Goal: Information Seeking & Learning: Learn about a topic

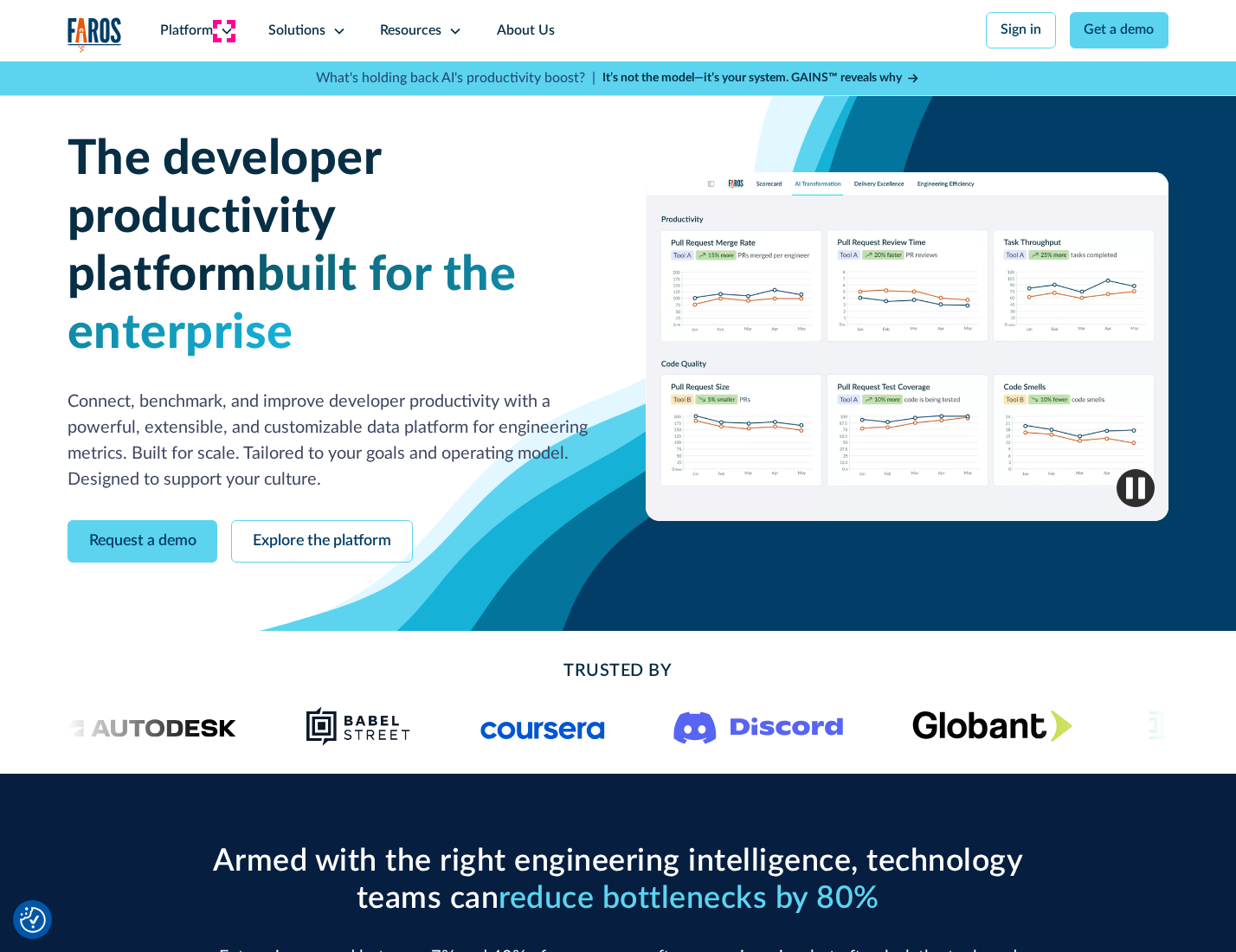
click at [224, 30] on icon at bounding box center [227, 31] width 14 height 14
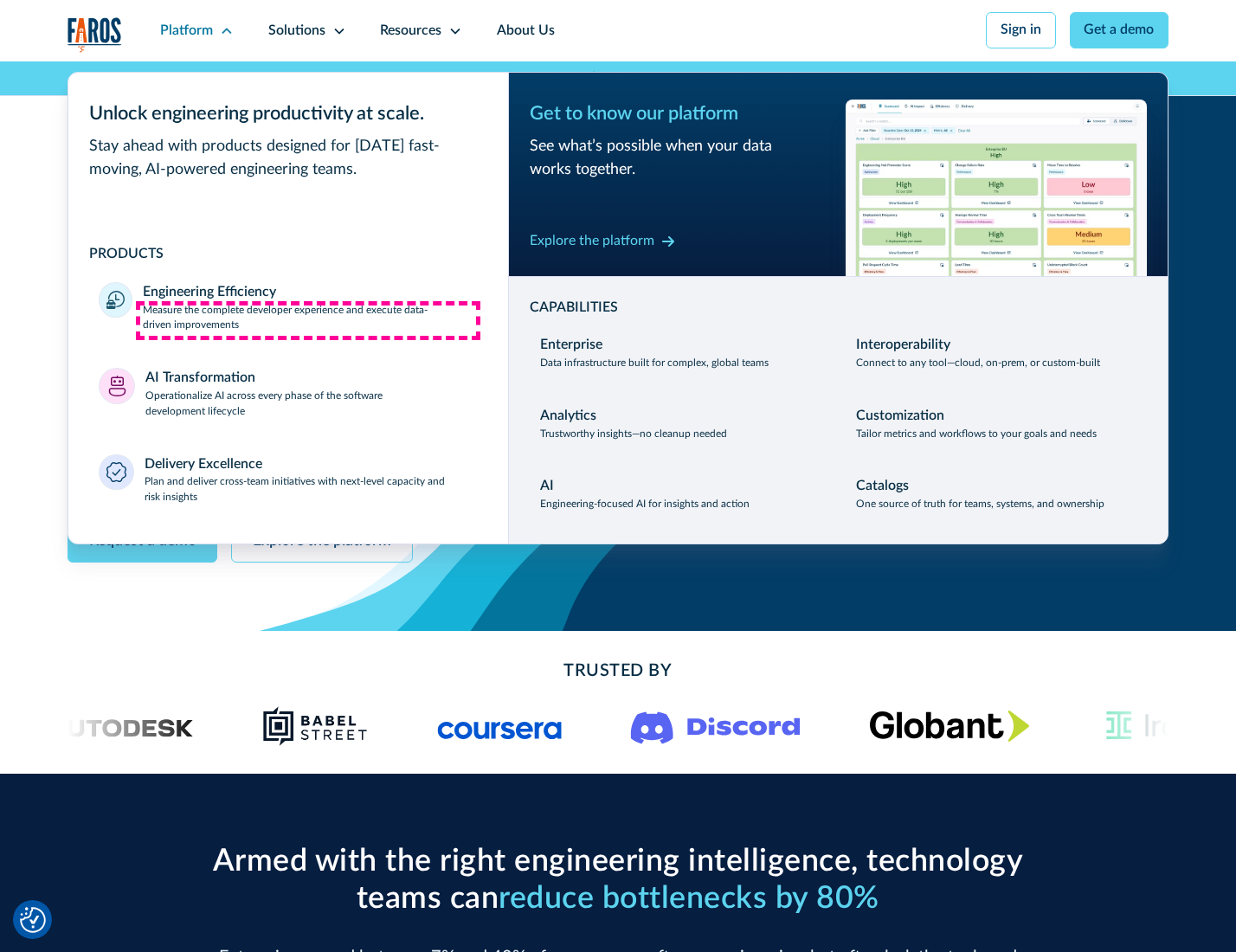
click at [308, 320] on p "Measure the complete developer experience and execute data-driven improvements" at bounding box center [309, 318] width 334 height 31
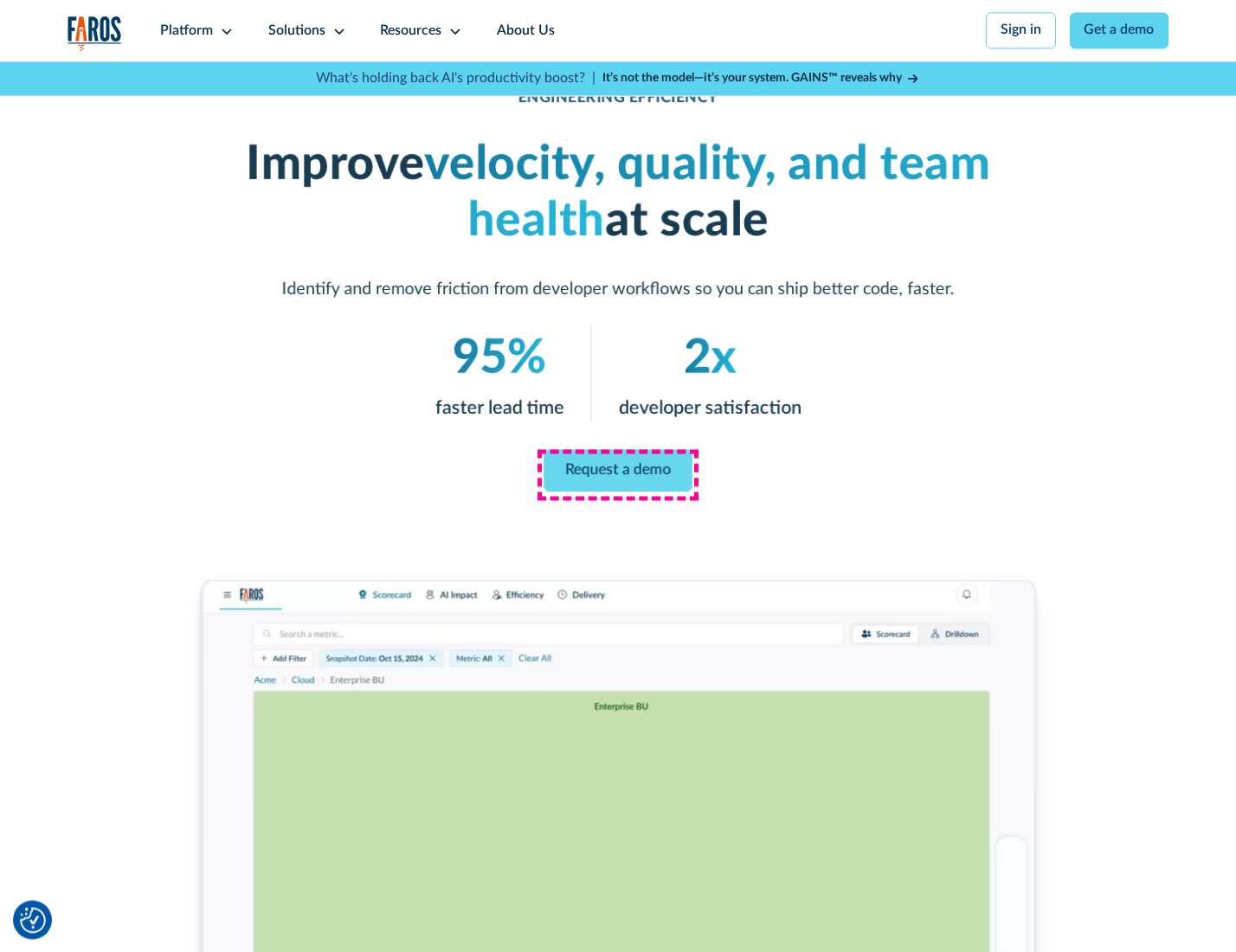
click at [618, 472] on link "Request a demo" at bounding box center [618, 470] width 148 height 42
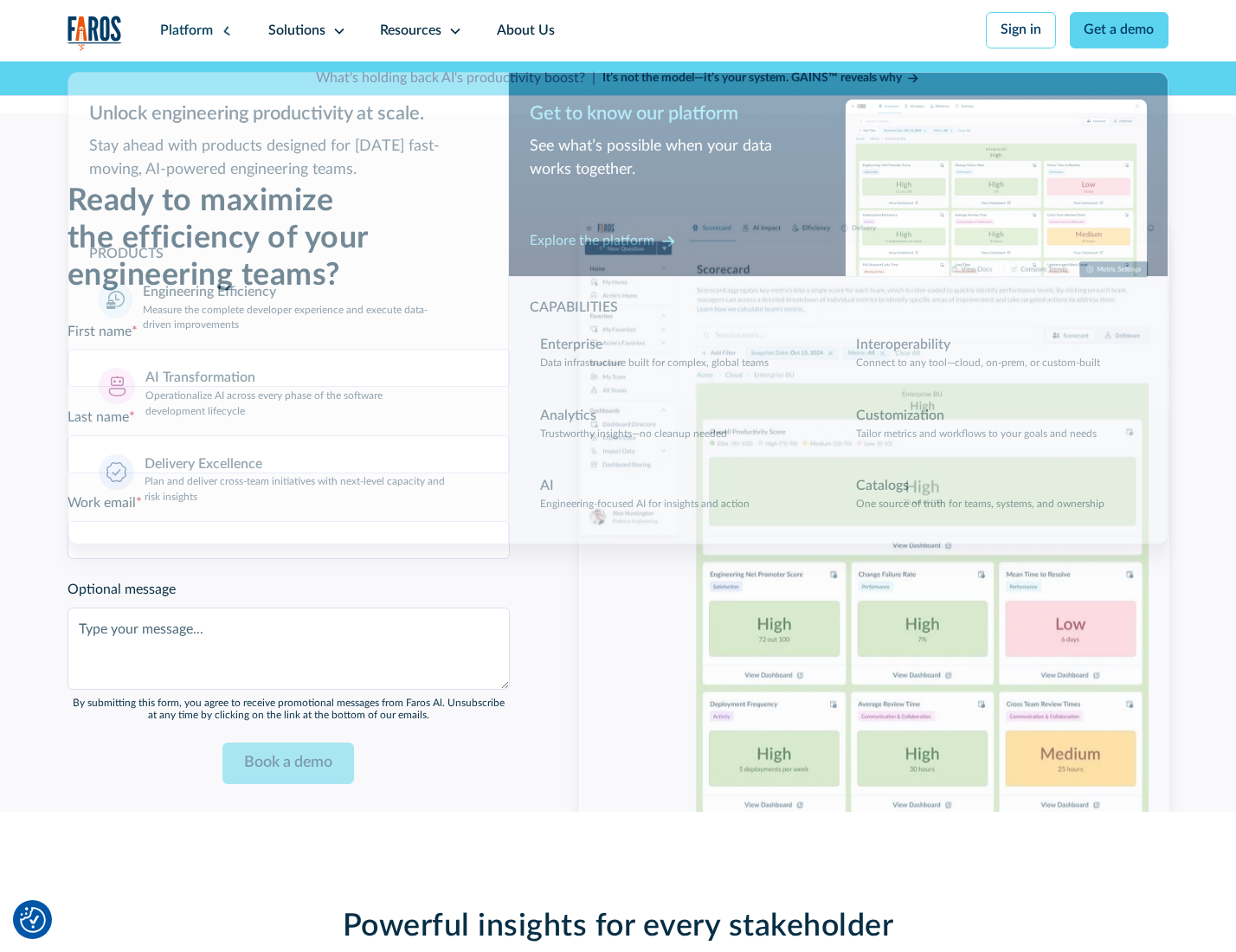
scroll to position [3767, 0]
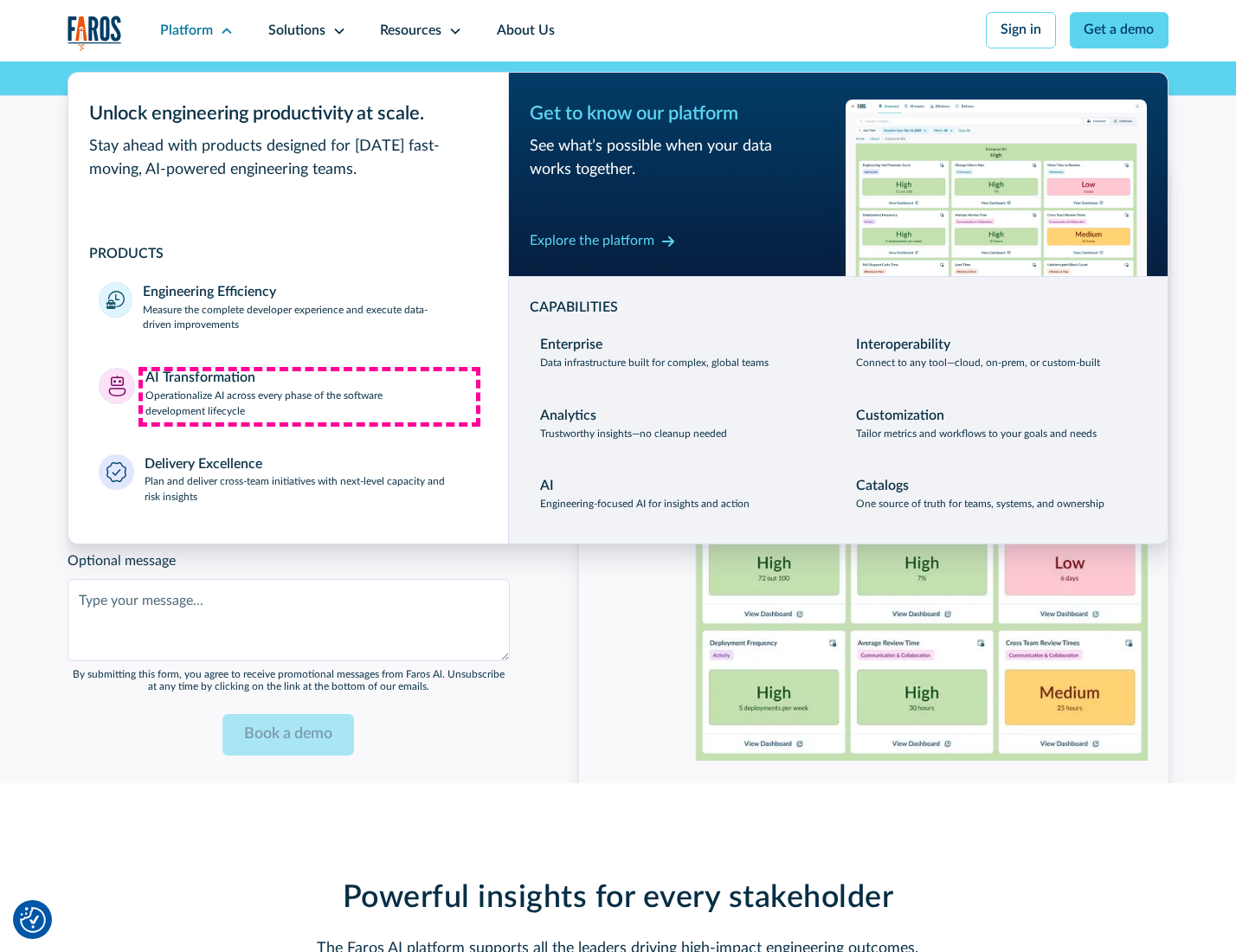
click at [309, 396] on p "Operationalize AI across every phase of the software development lifecycle" at bounding box center [312, 404] width 333 height 31
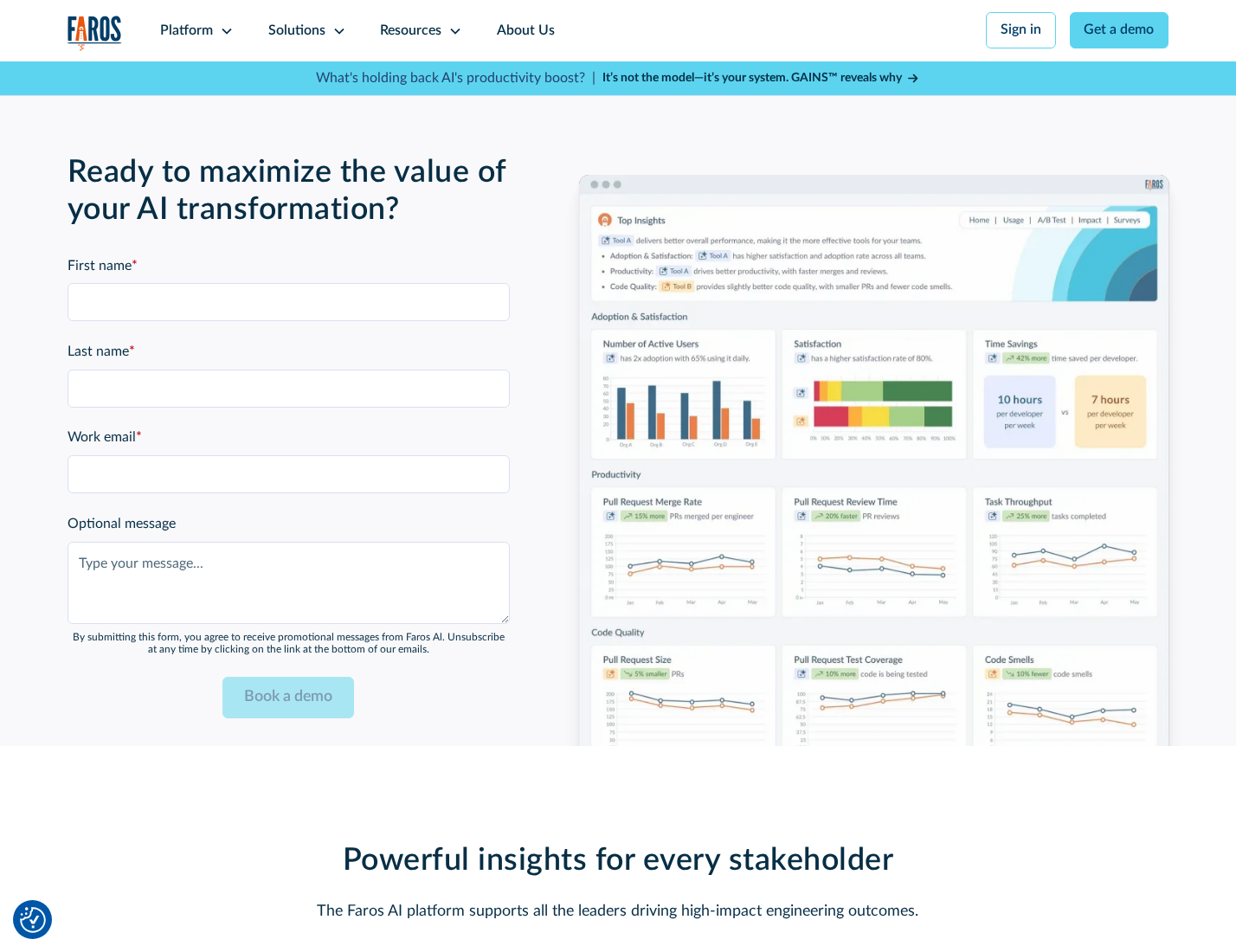
scroll to position [4184, 0]
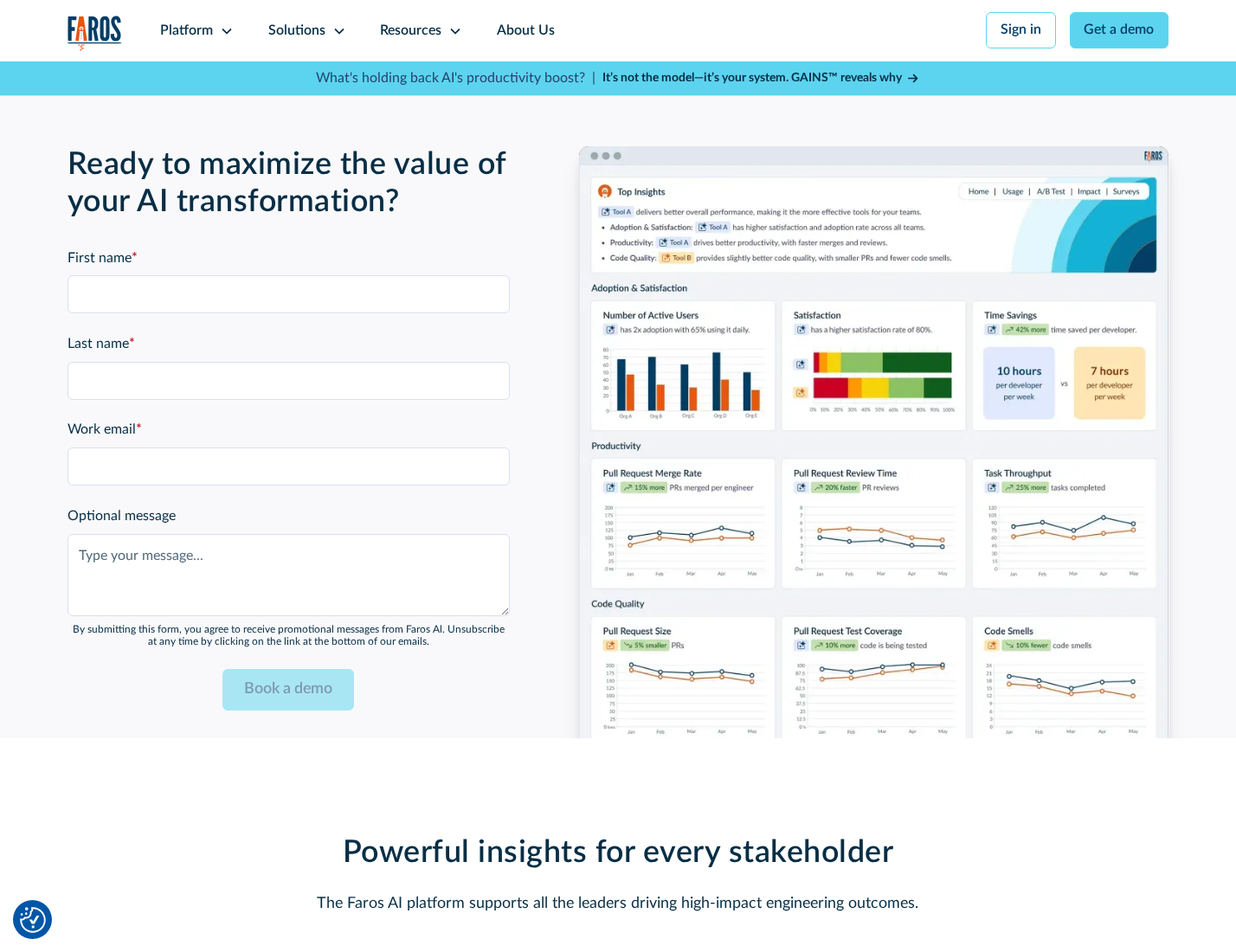
click at [194, 30] on div "Platform" at bounding box center [186, 31] width 53 height 21
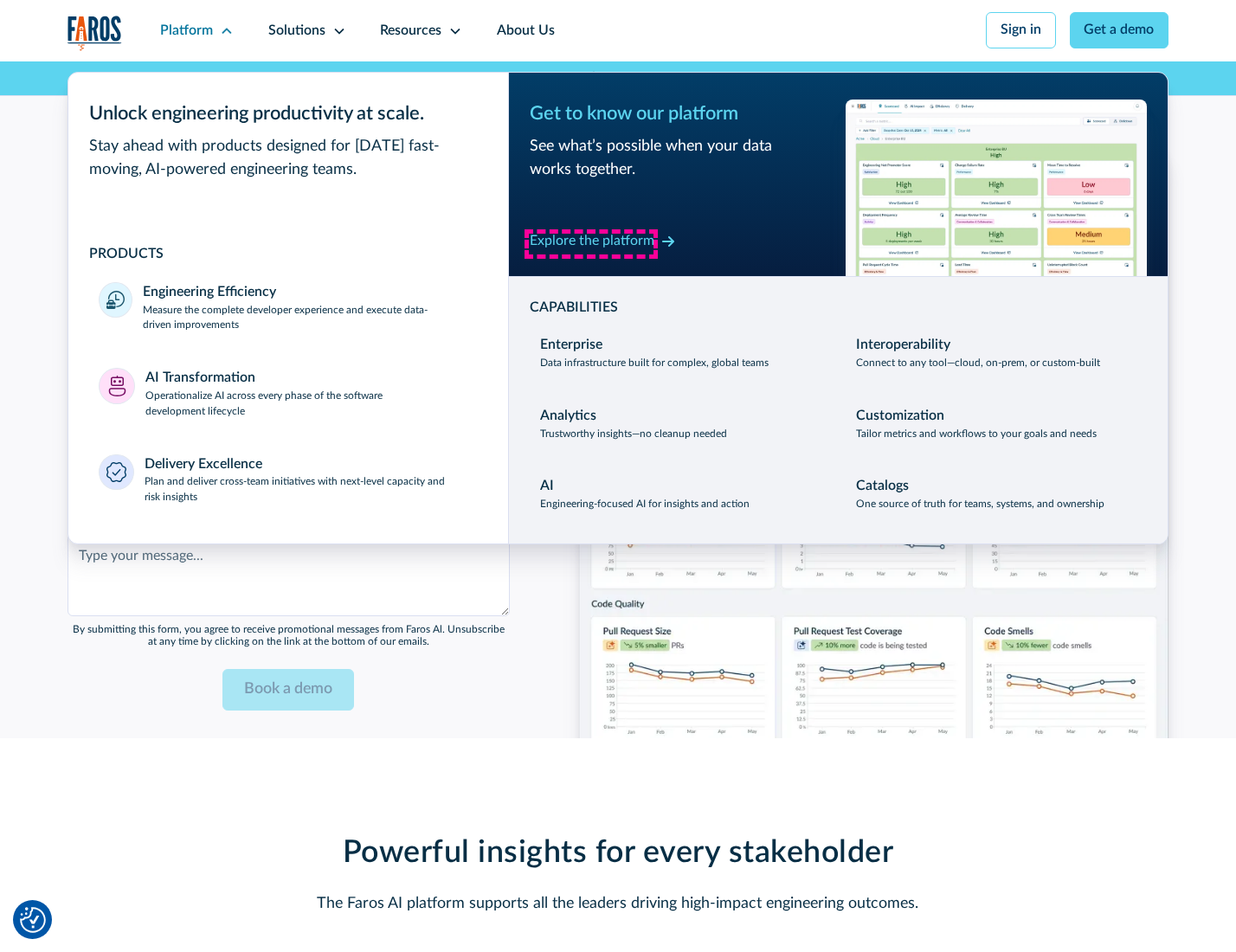
click at [591, 243] on div "Explore the platform" at bounding box center [592, 241] width 125 height 21
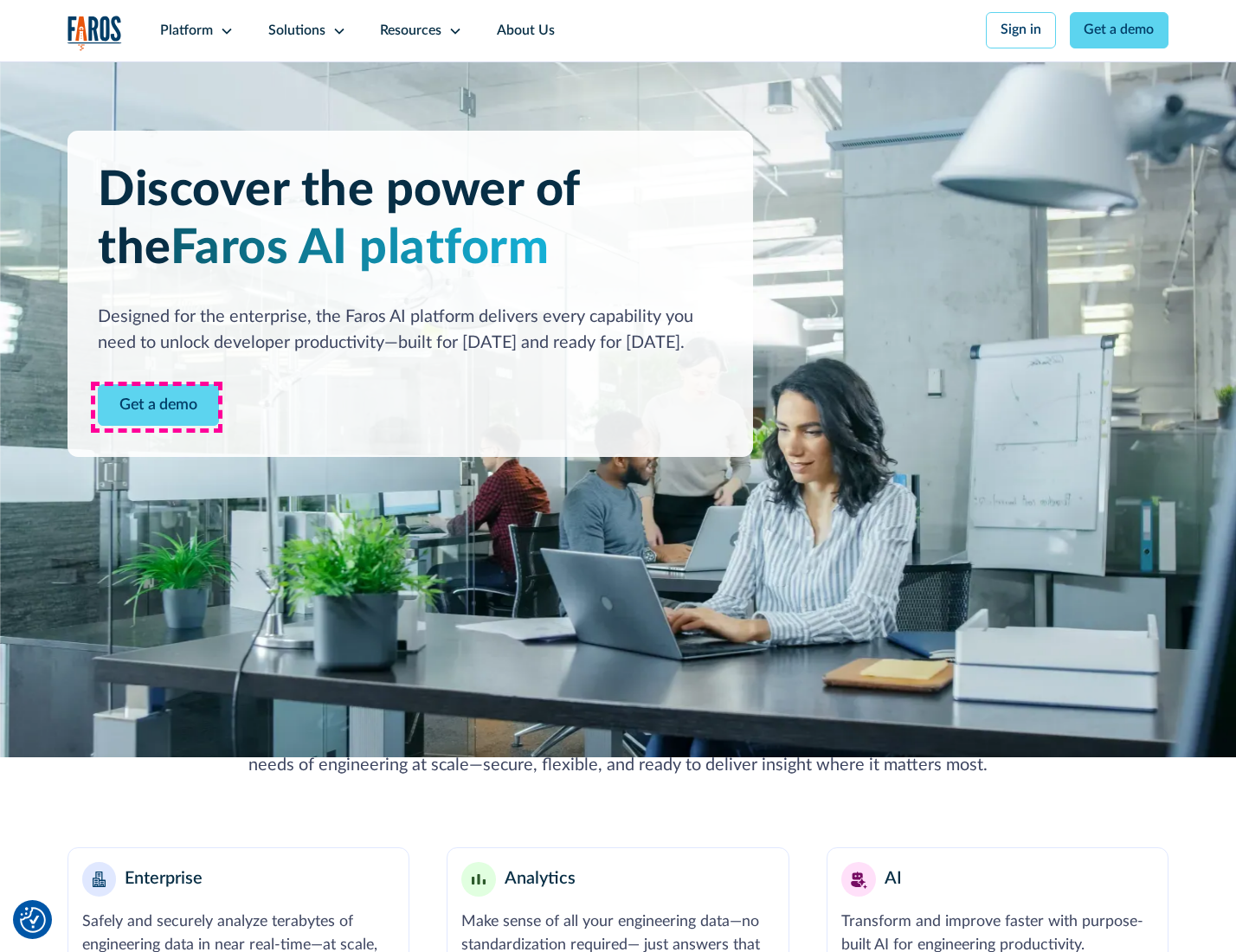
click at [157, 407] on link "Get a demo" at bounding box center [158, 405] width 121 height 43
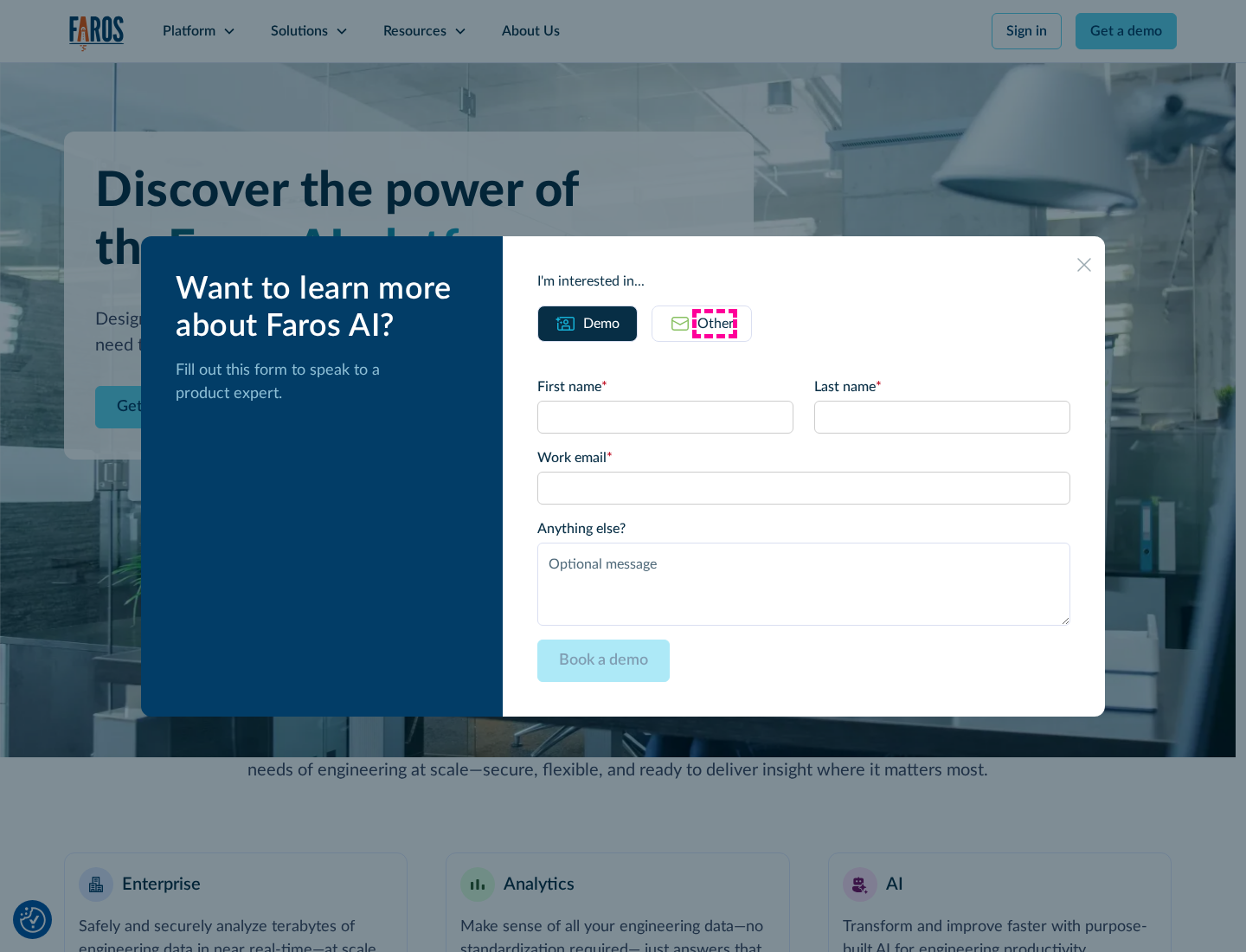
click at [715, 322] on div "Other" at bounding box center [716, 323] width 36 height 21
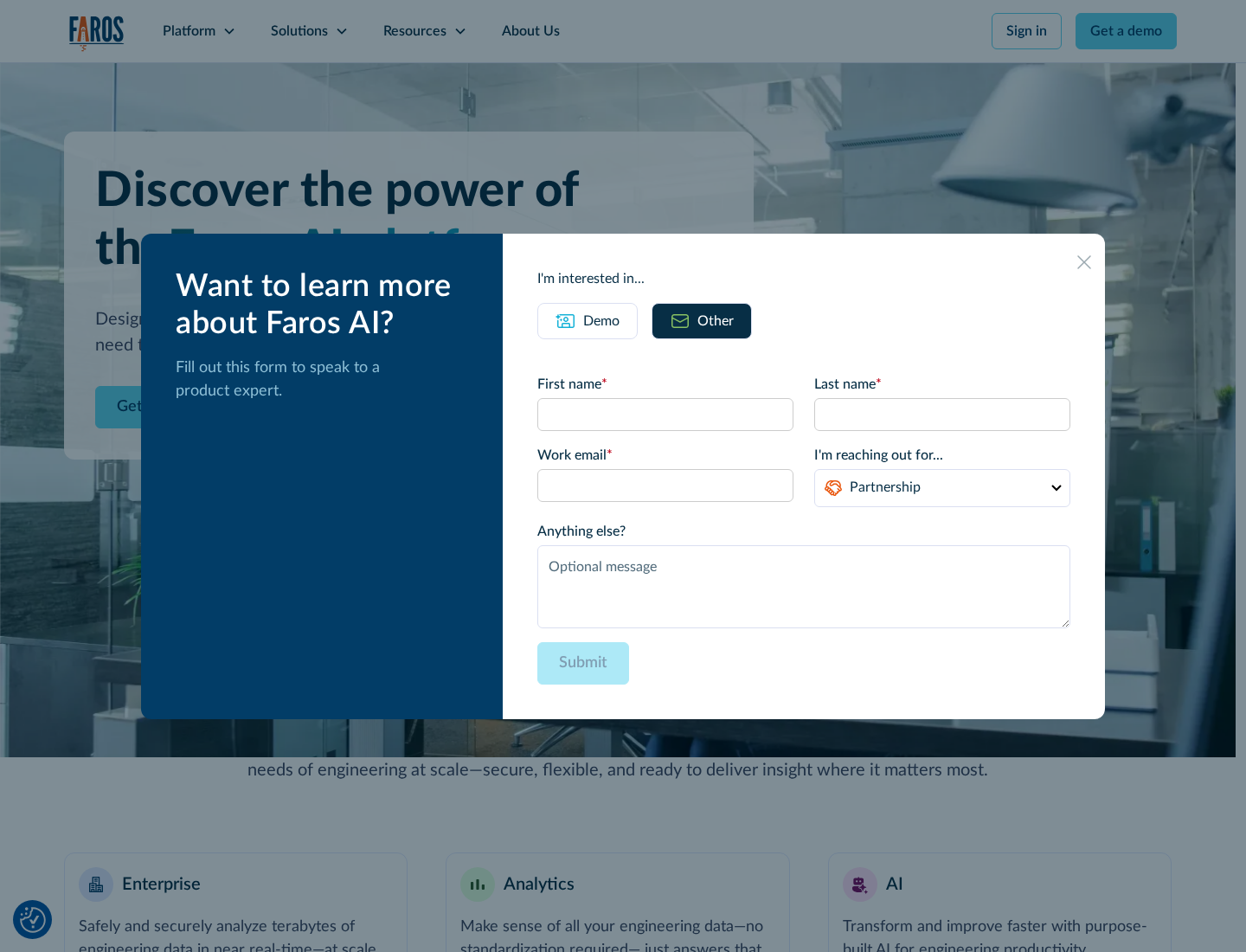
click at [599, 320] on div "Demo" at bounding box center [601, 321] width 36 height 21
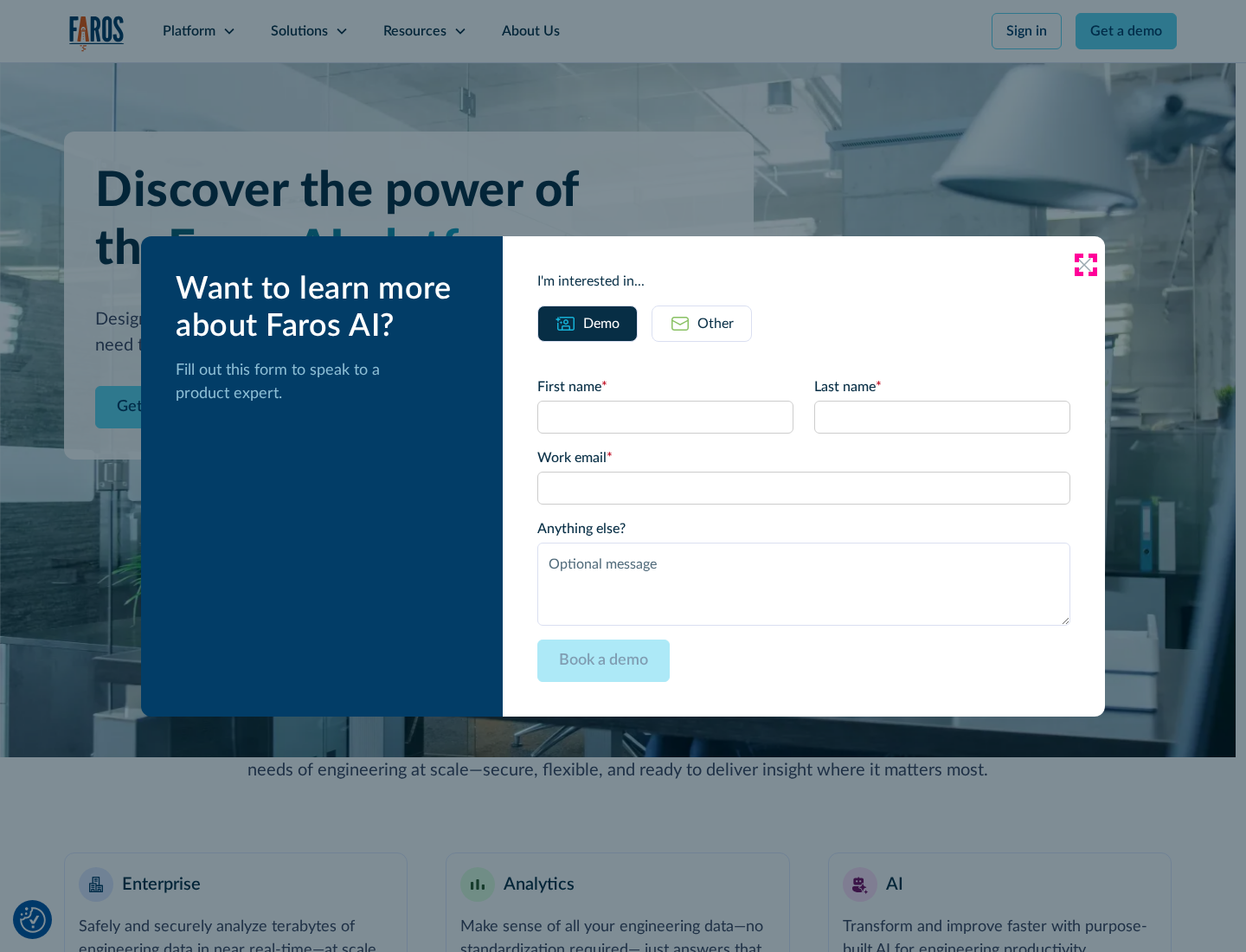
click at [1085, 264] on icon at bounding box center [1084, 265] width 14 height 14
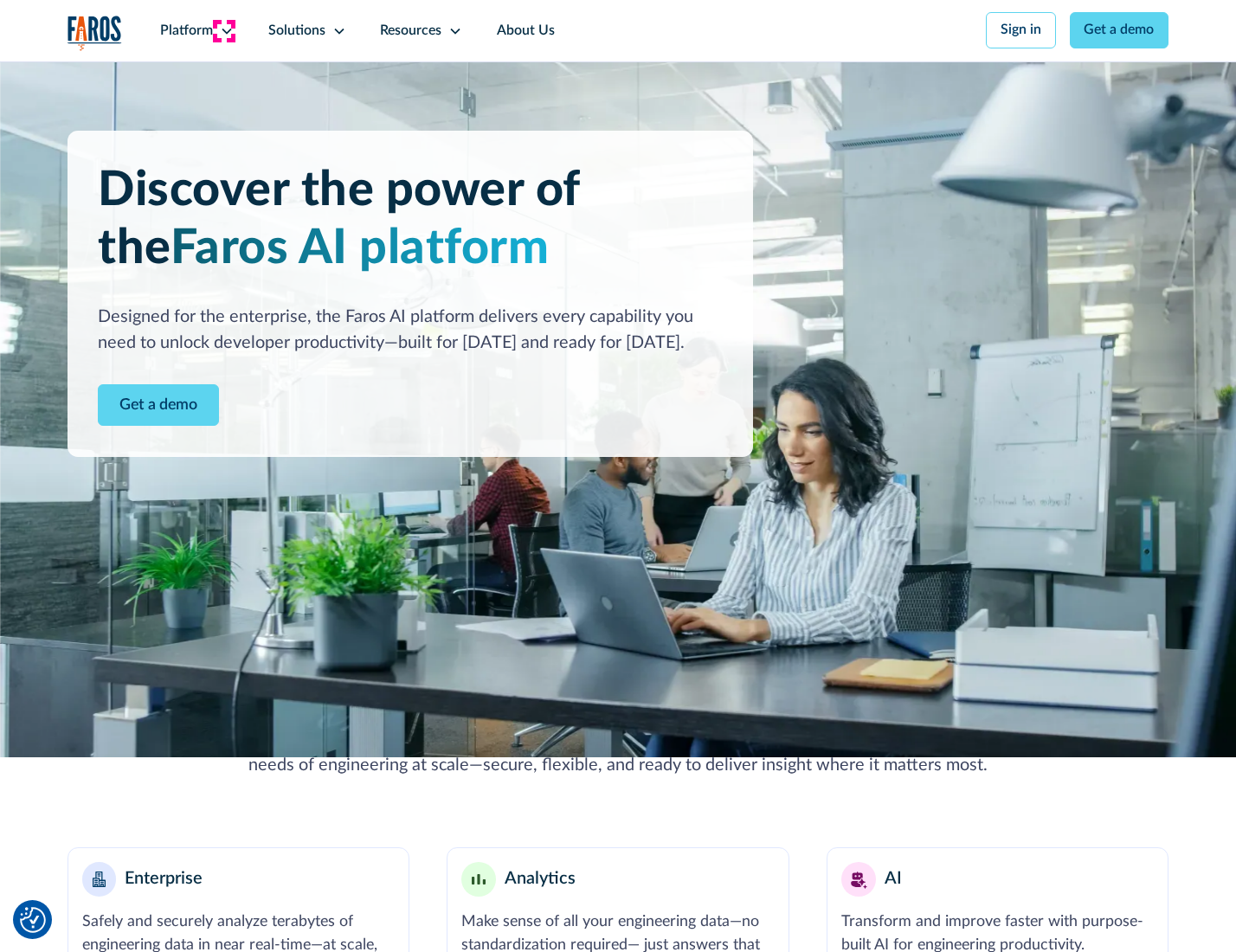
click at [224, 30] on icon at bounding box center [227, 31] width 14 height 14
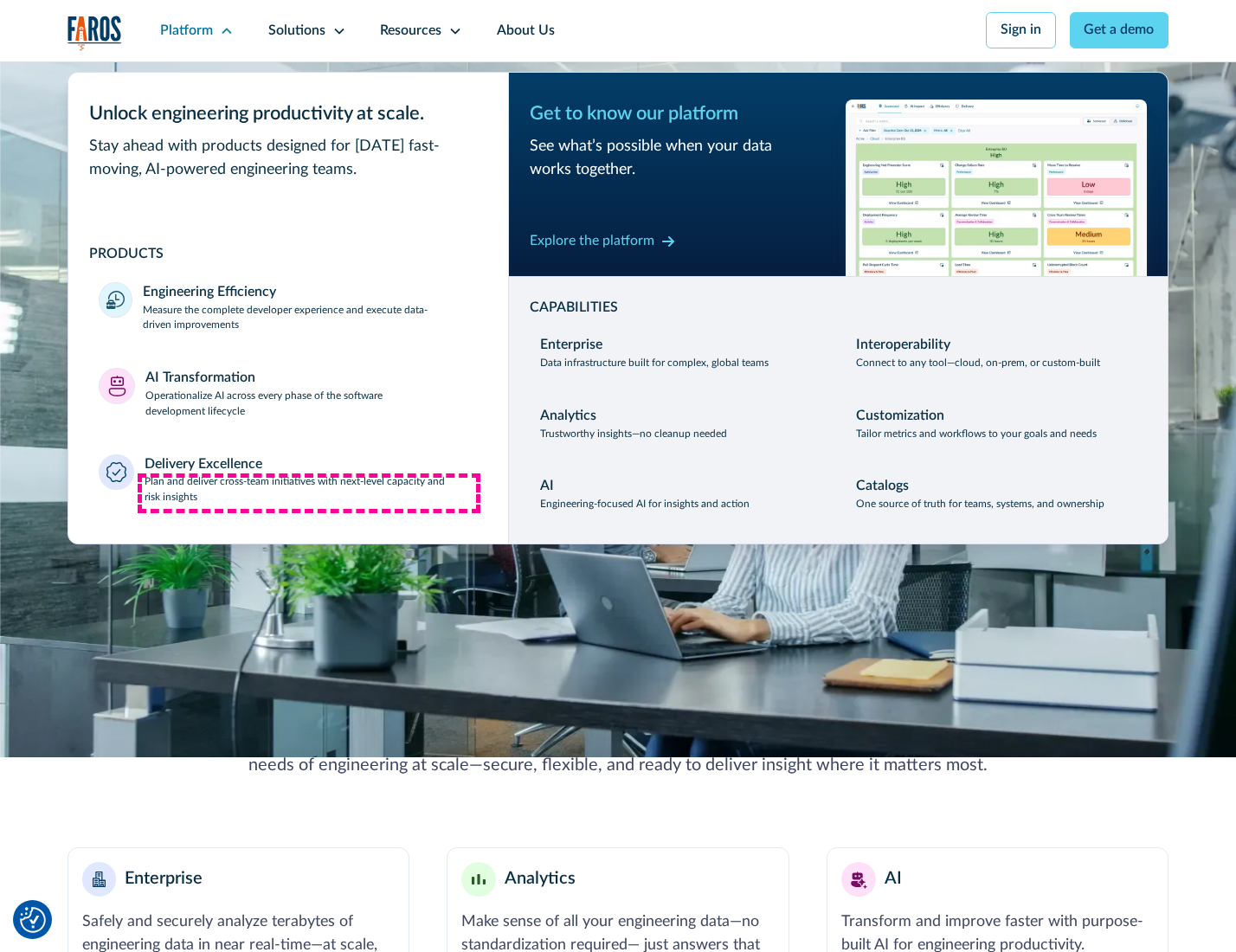
click at [309, 493] on p "Plan and deliver cross-team initiatives with next-level capacity and risk insig…" at bounding box center [311, 490] width 333 height 31
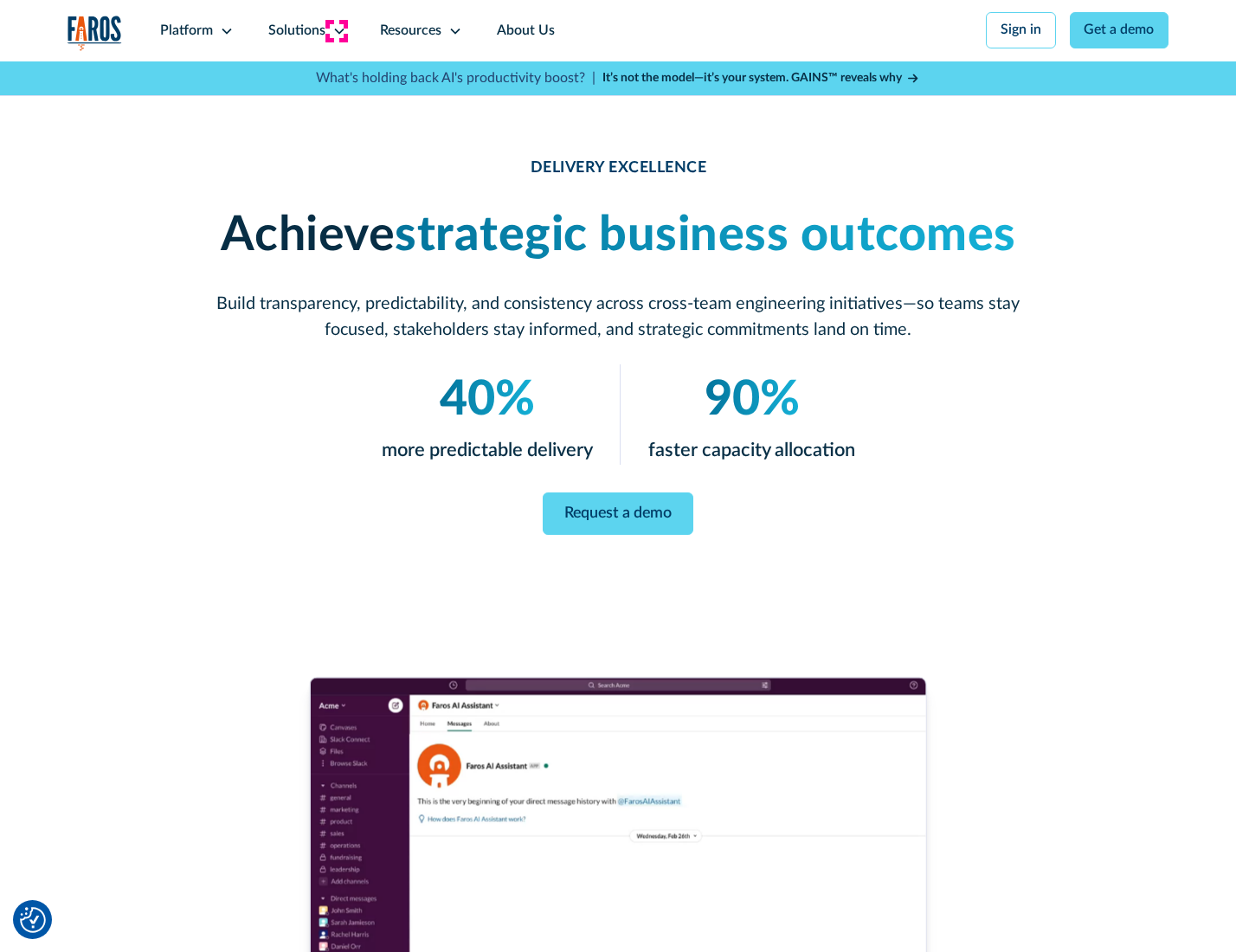
click at [336, 30] on icon at bounding box center [339, 31] width 14 height 14
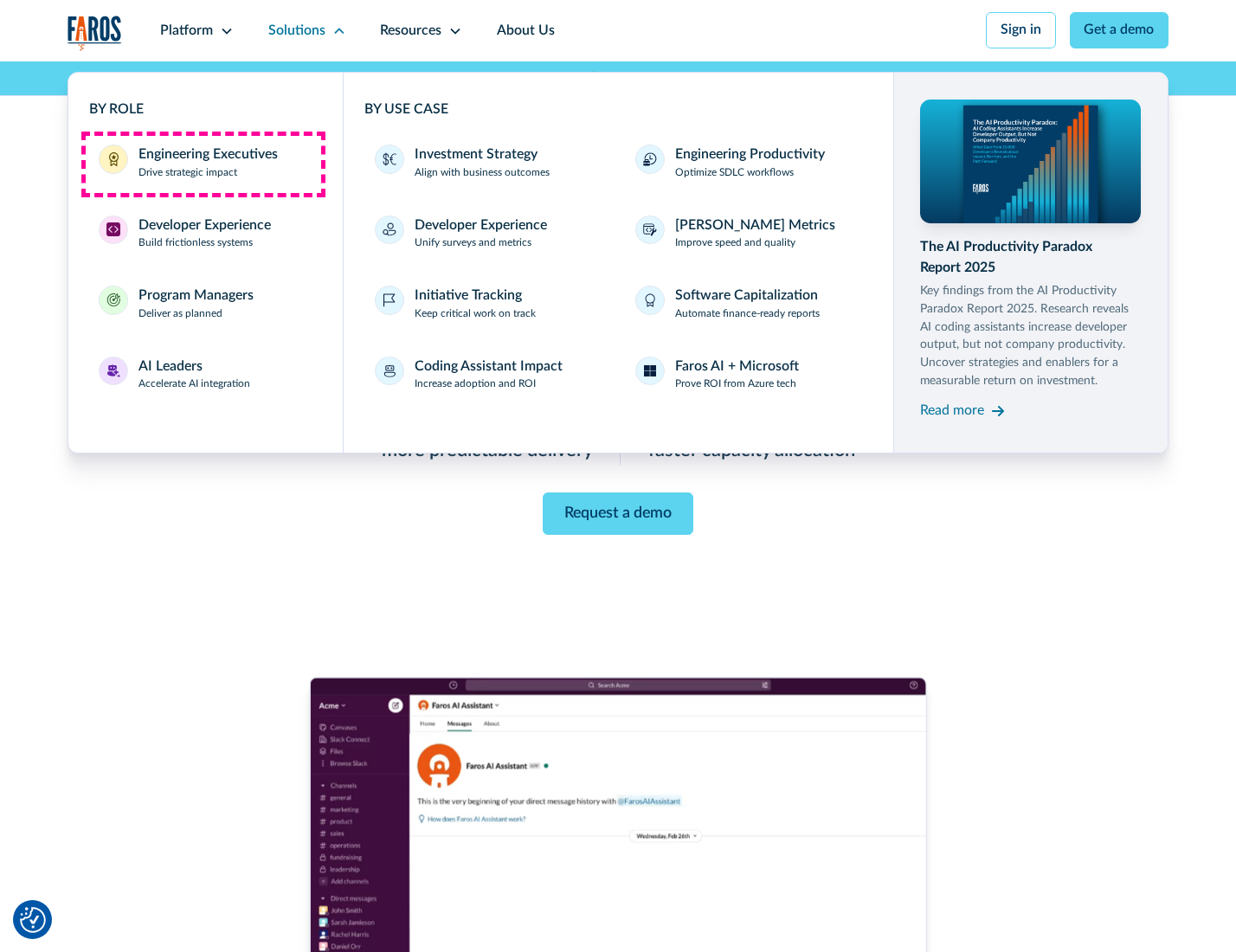
click at [202, 164] on div "Engineering Executives" at bounding box center [207, 155] width 139 height 21
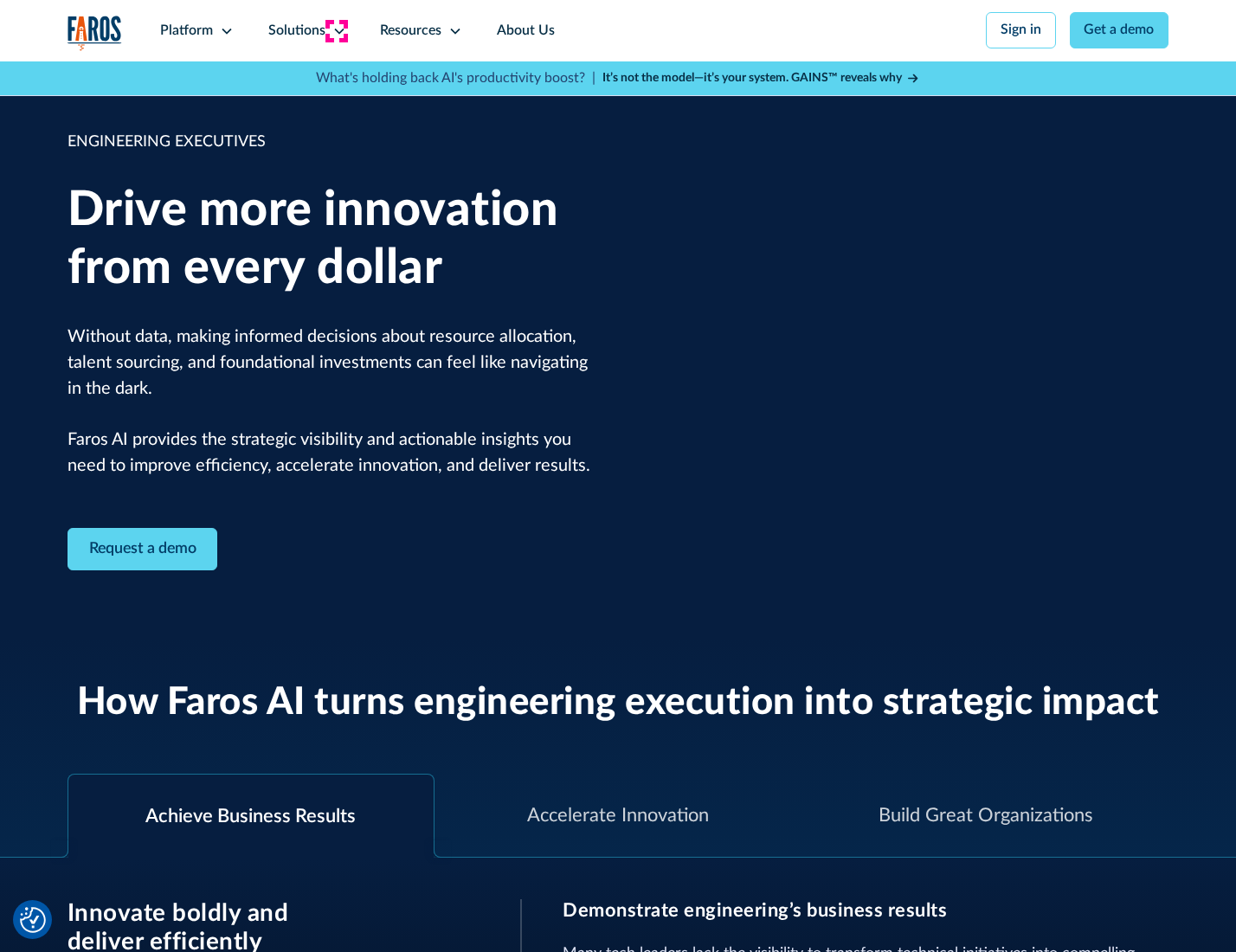
click at [336, 30] on icon at bounding box center [339, 31] width 14 height 14
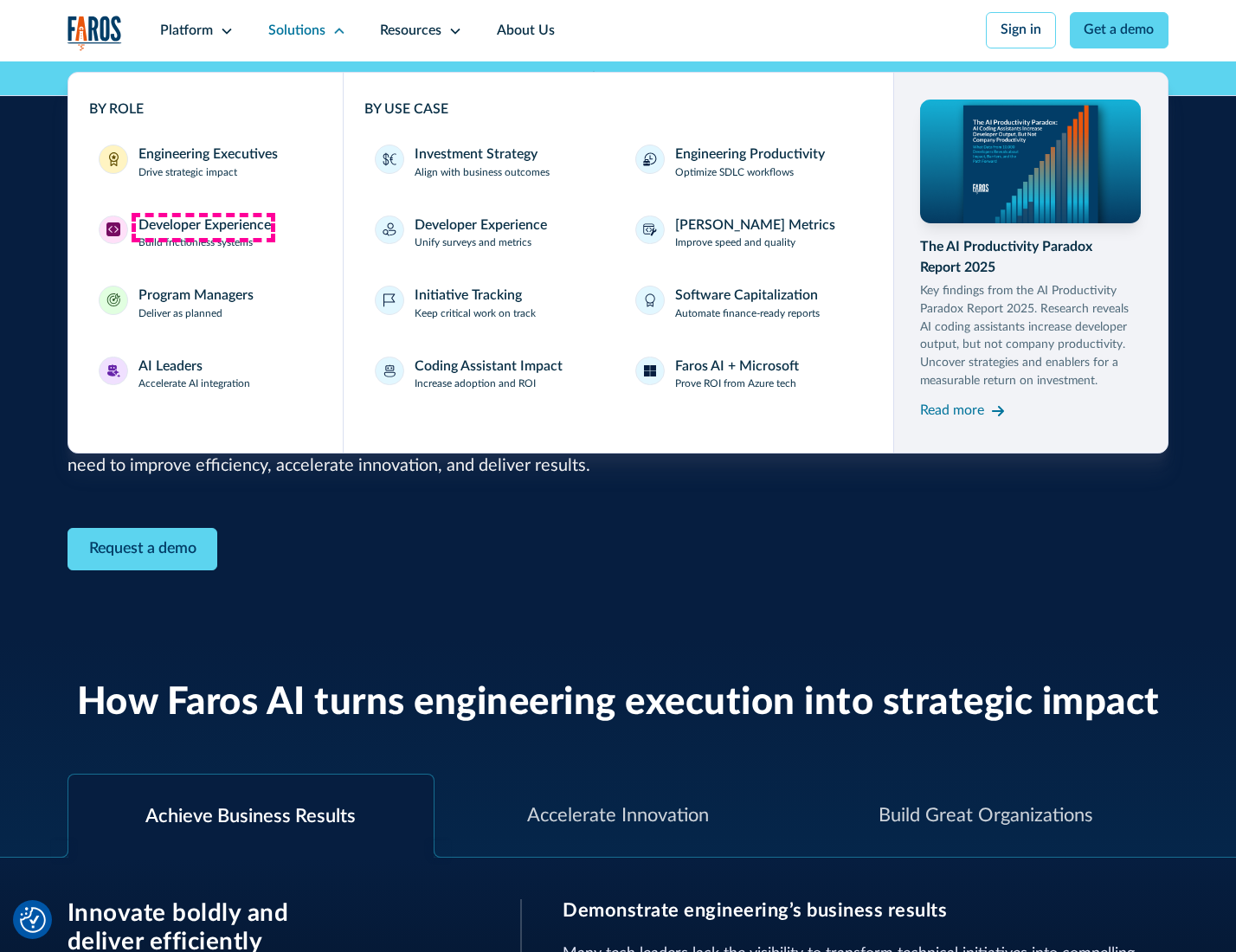
click at [202, 227] on div "Developer Experience" at bounding box center [204, 226] width 132 height 21
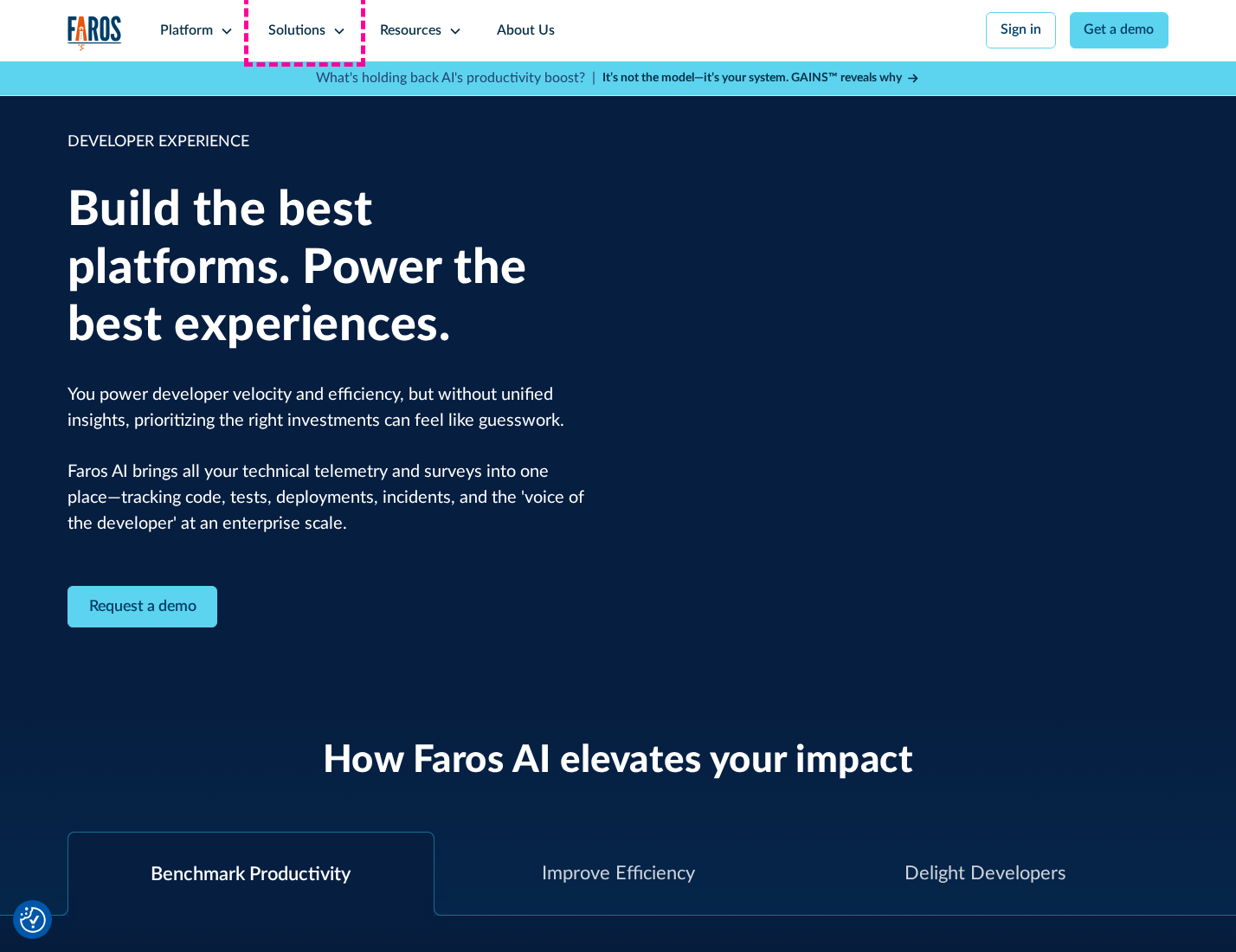
click at [305, 30] on div "Solutions" at bounding box center [297, 31] width 57 height 21
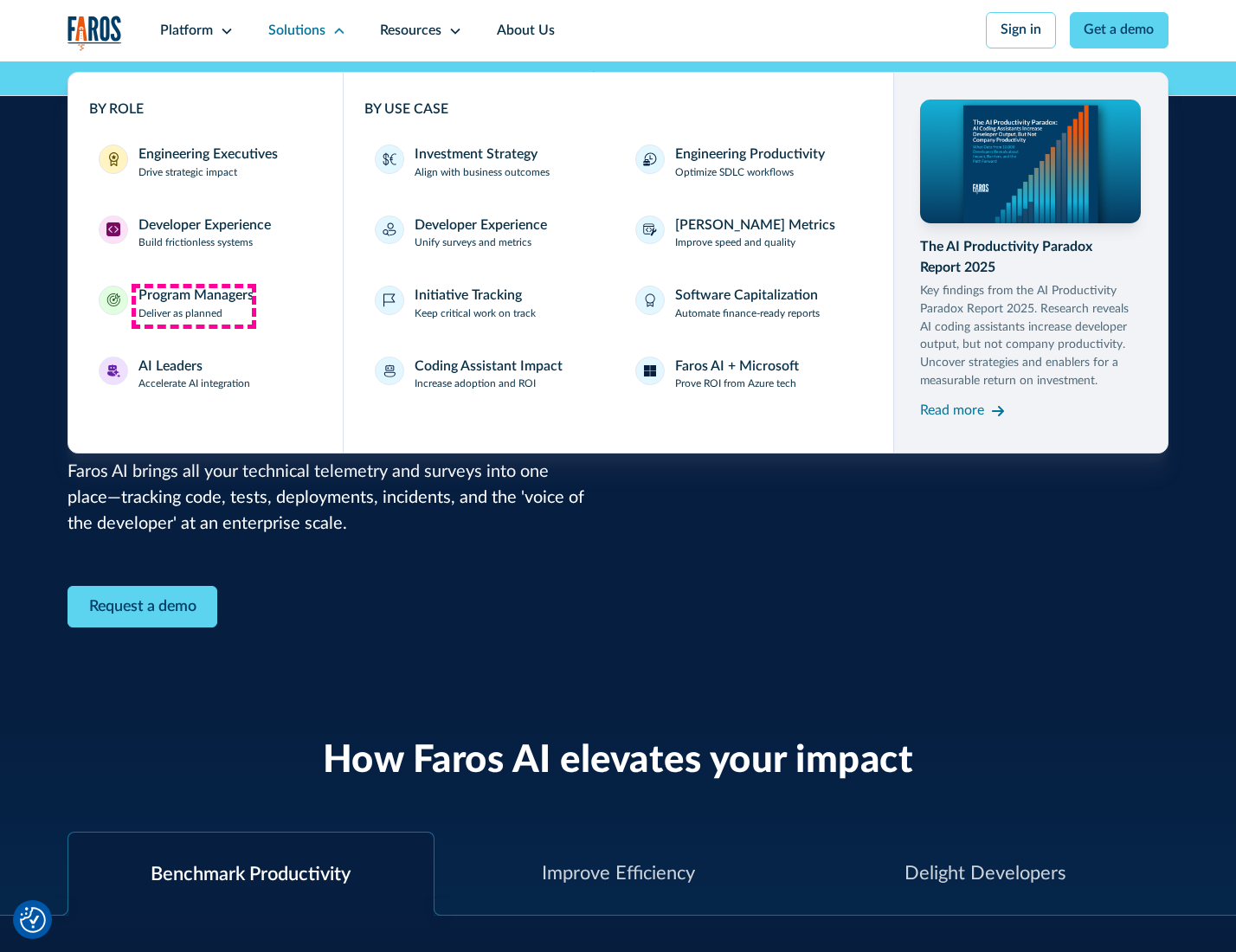
click at [193, 305] on div "Program Managers" at bounding box center [196, 296] width 115 height 21
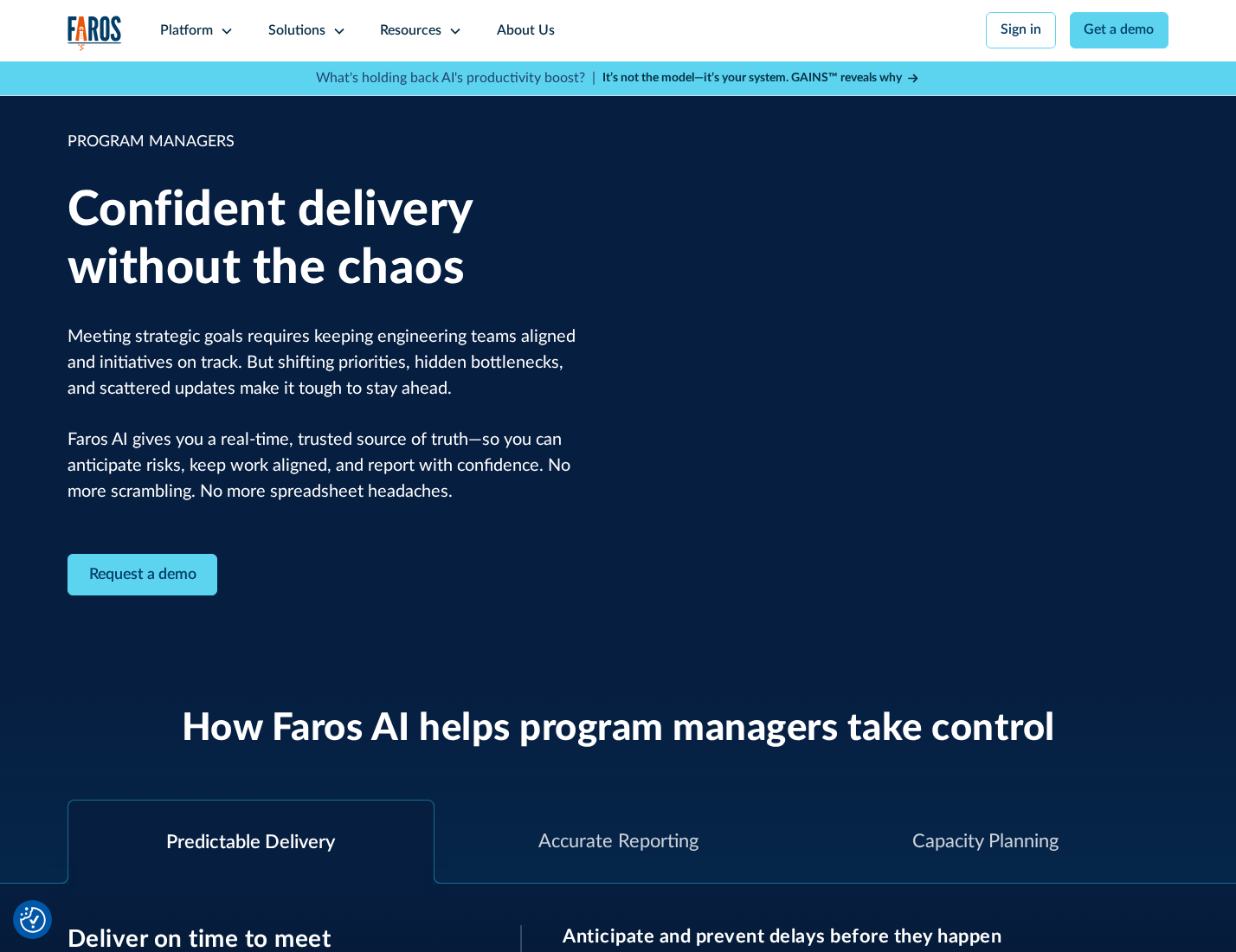
click at [336, 31] on icon at bounding box center [339, 31] width 14 height 14
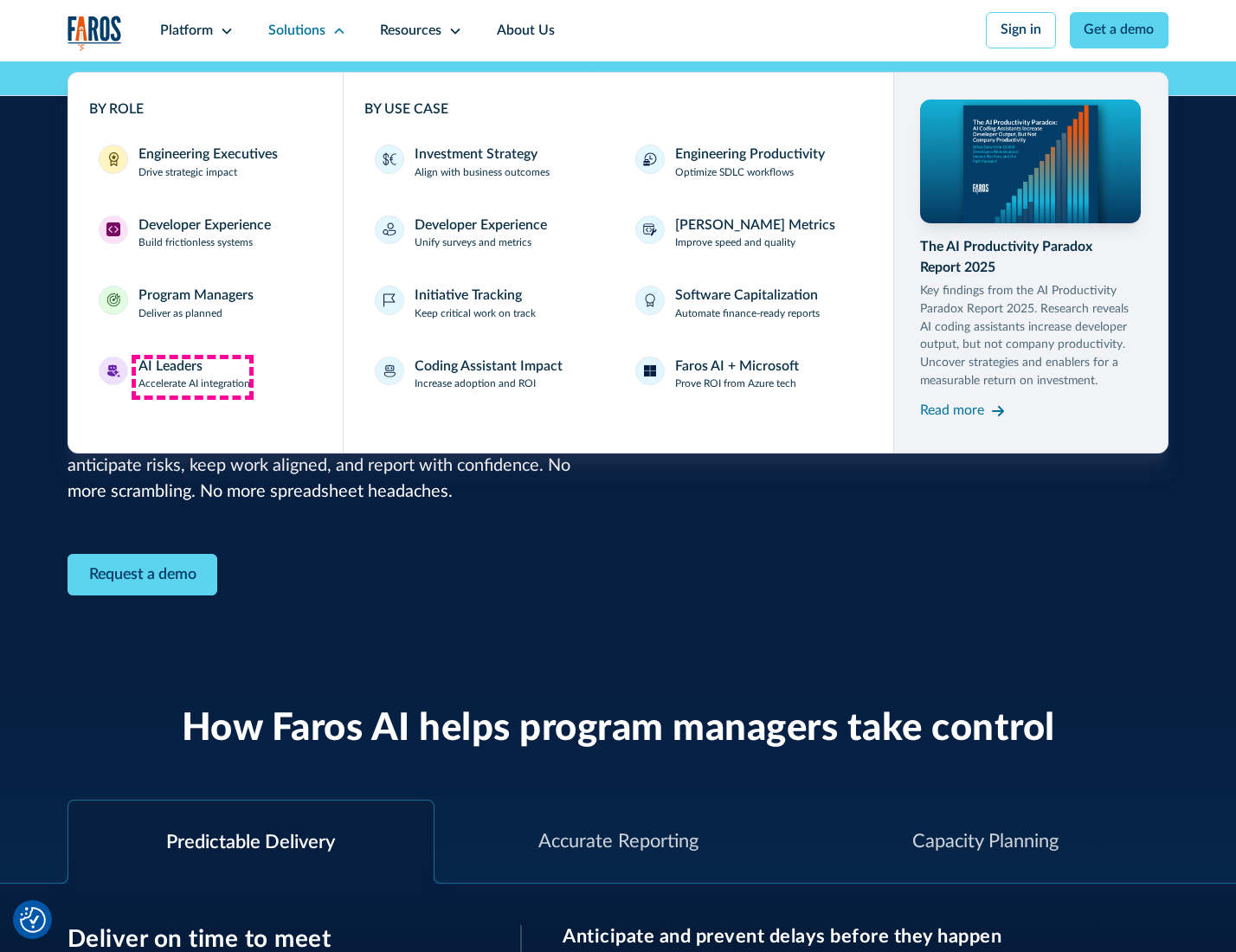
click at [192, 376] on div "AI Leaders" at bounding box center [170, 367] width 64 height 21
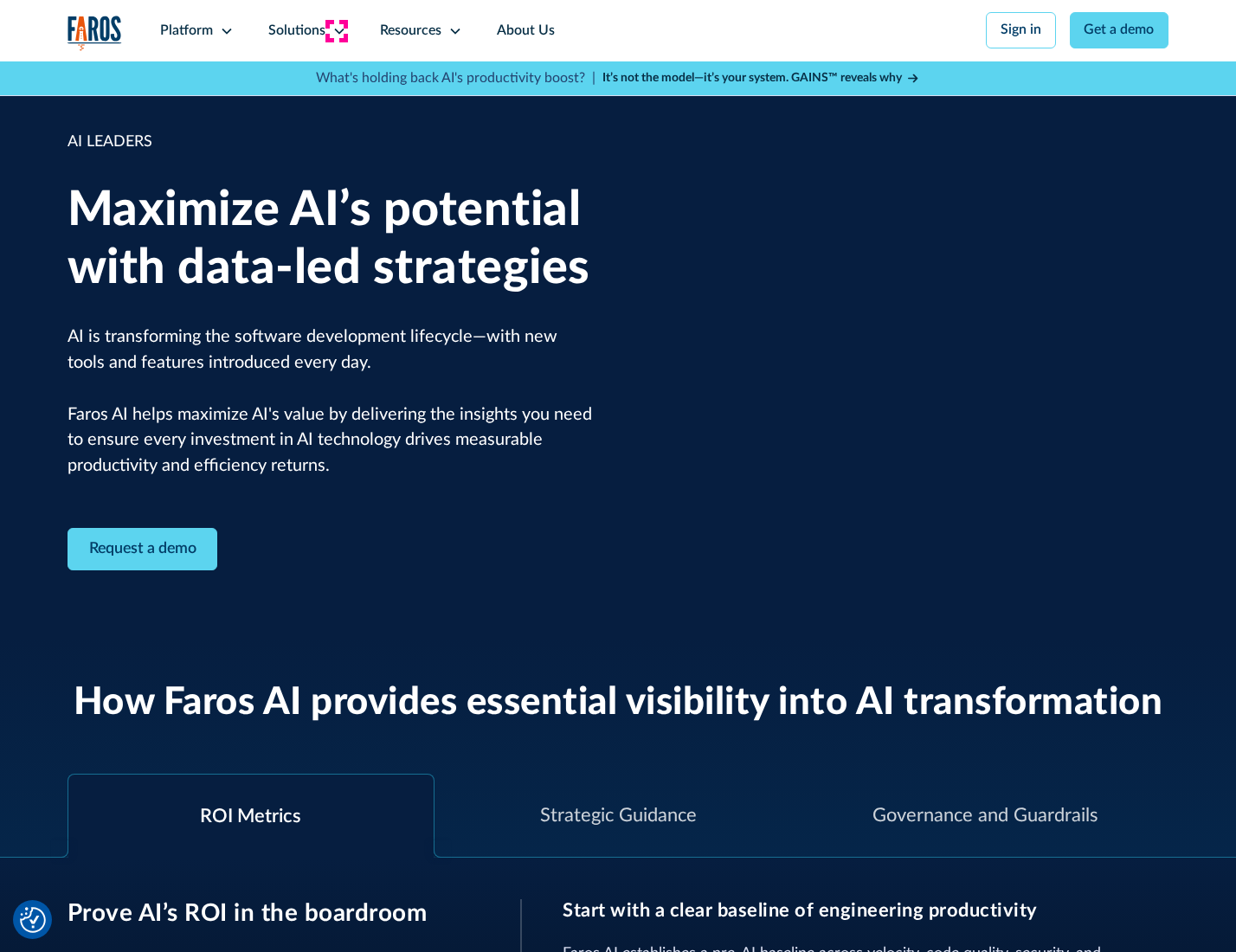
click at [336, 30] on icon at bounding box center [339, 31] width 14 height 14
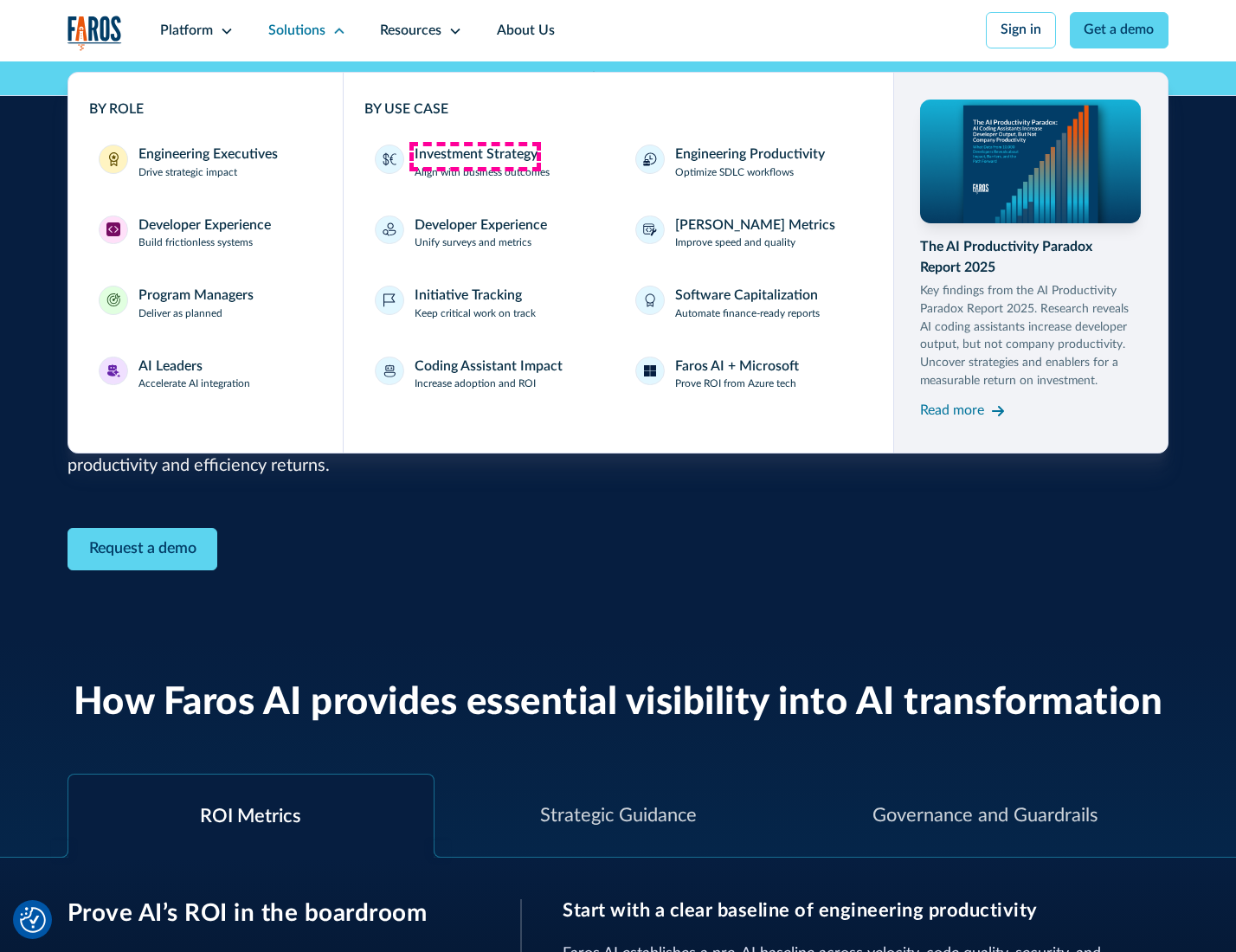
click at [475, 156] on div "Investment Strategy" at bounding box center [477, 155] width 123 height 21
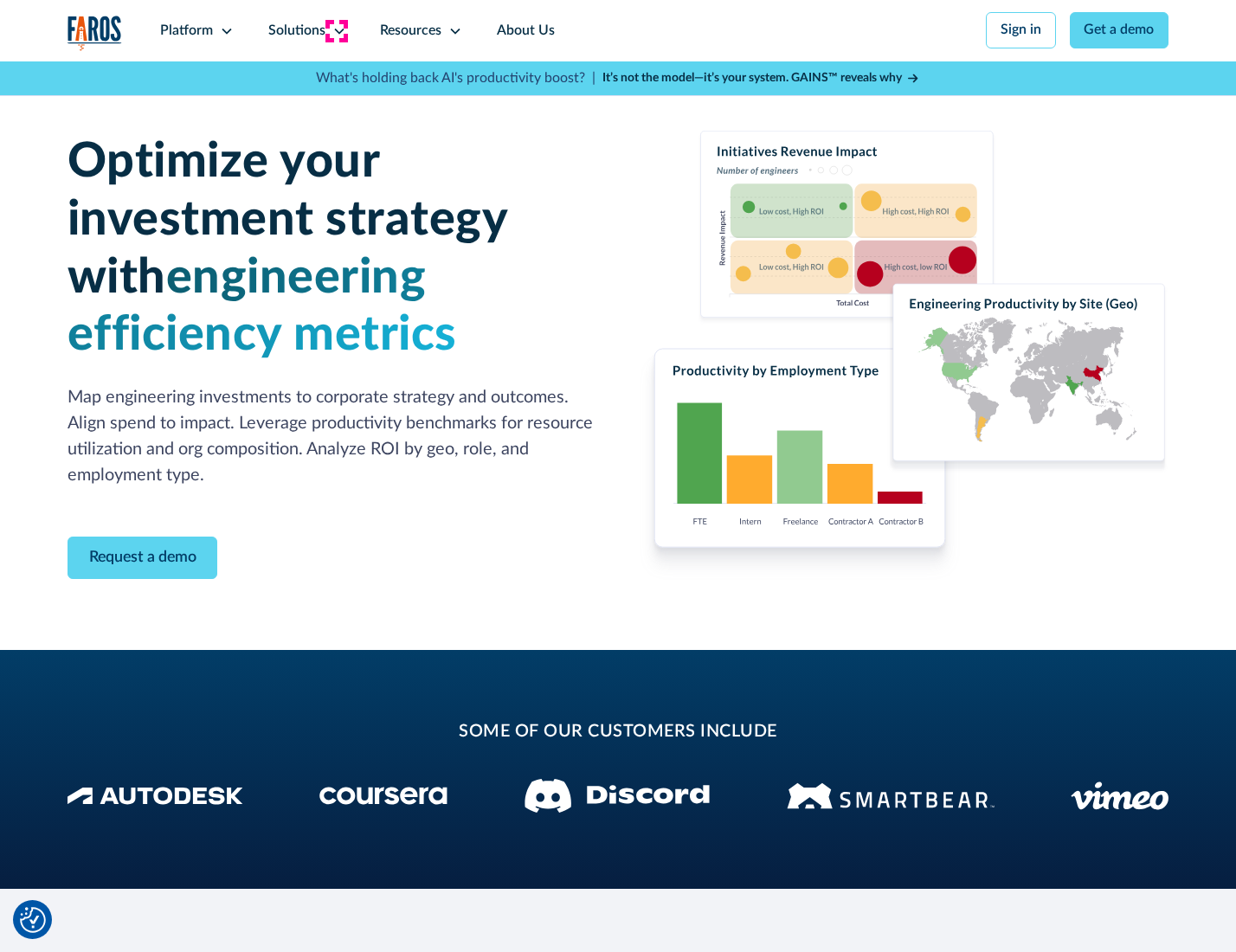
click at [336, 30] on icon at bounding box center [339, 31] width 14 height 14
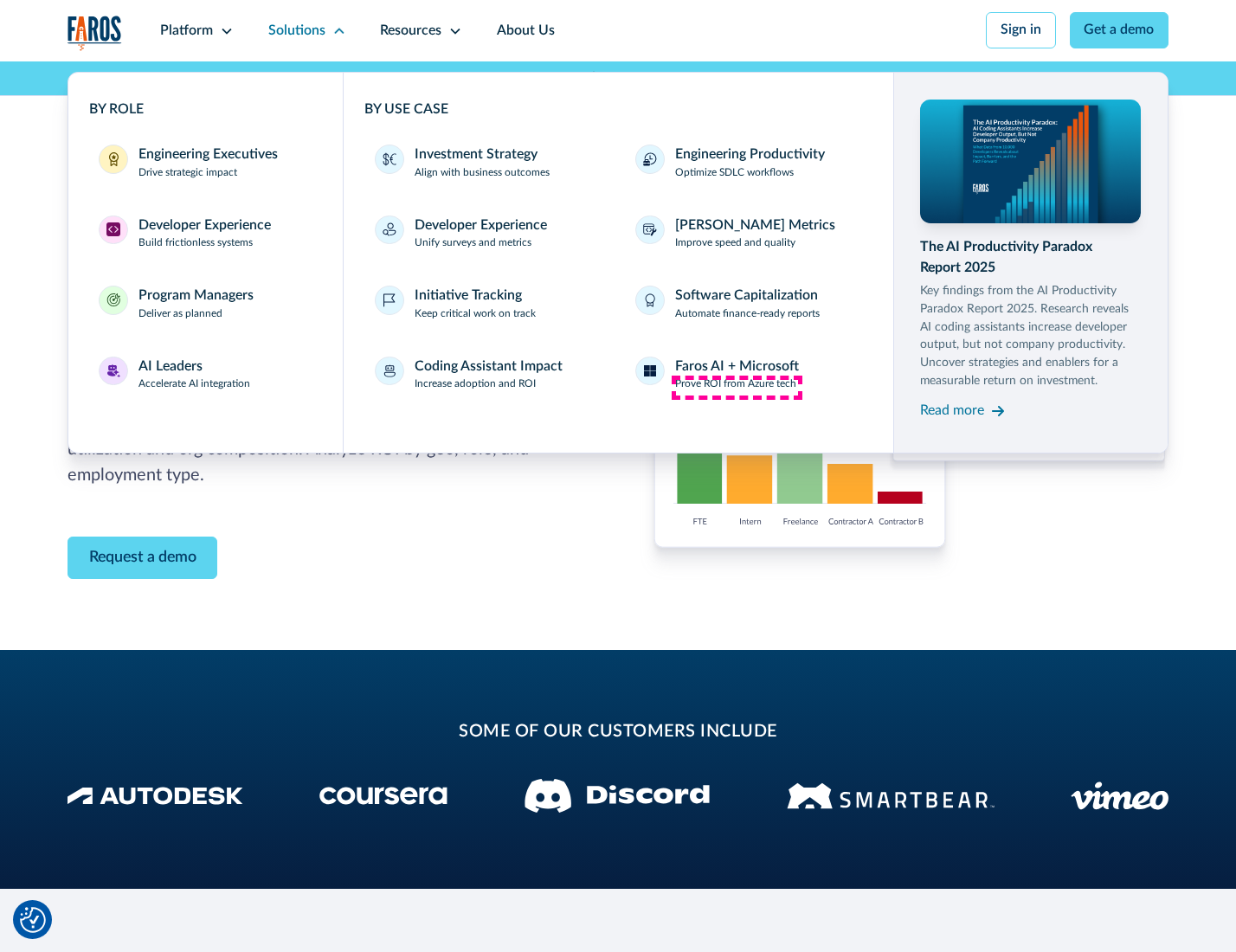
click at [737, 387] on p "Prove ROI from Azure tech" at bounding box center [736, 384] width 121 height 15
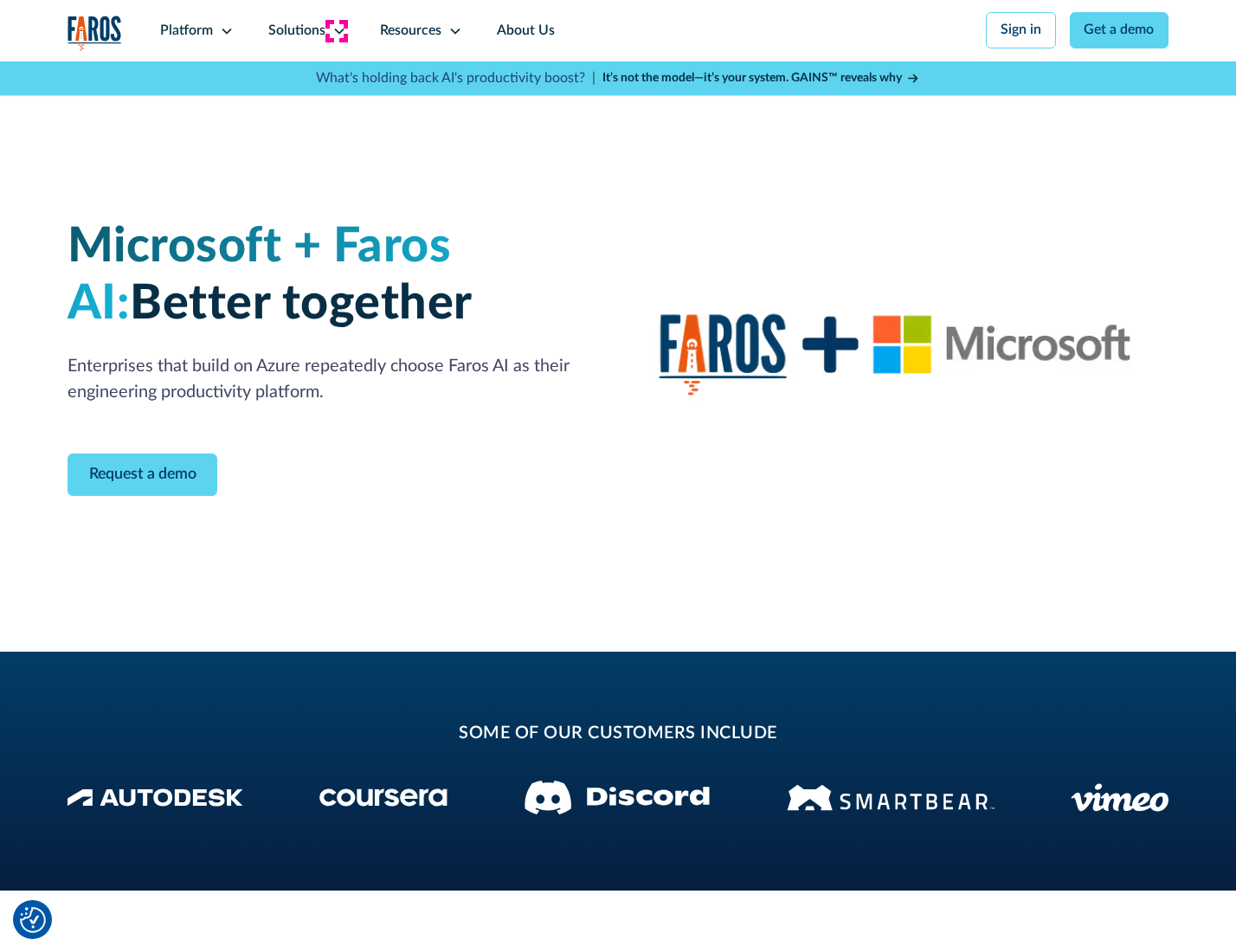
click at [336, 30] on icon at bounding box center [339, 31] width 14 height 14
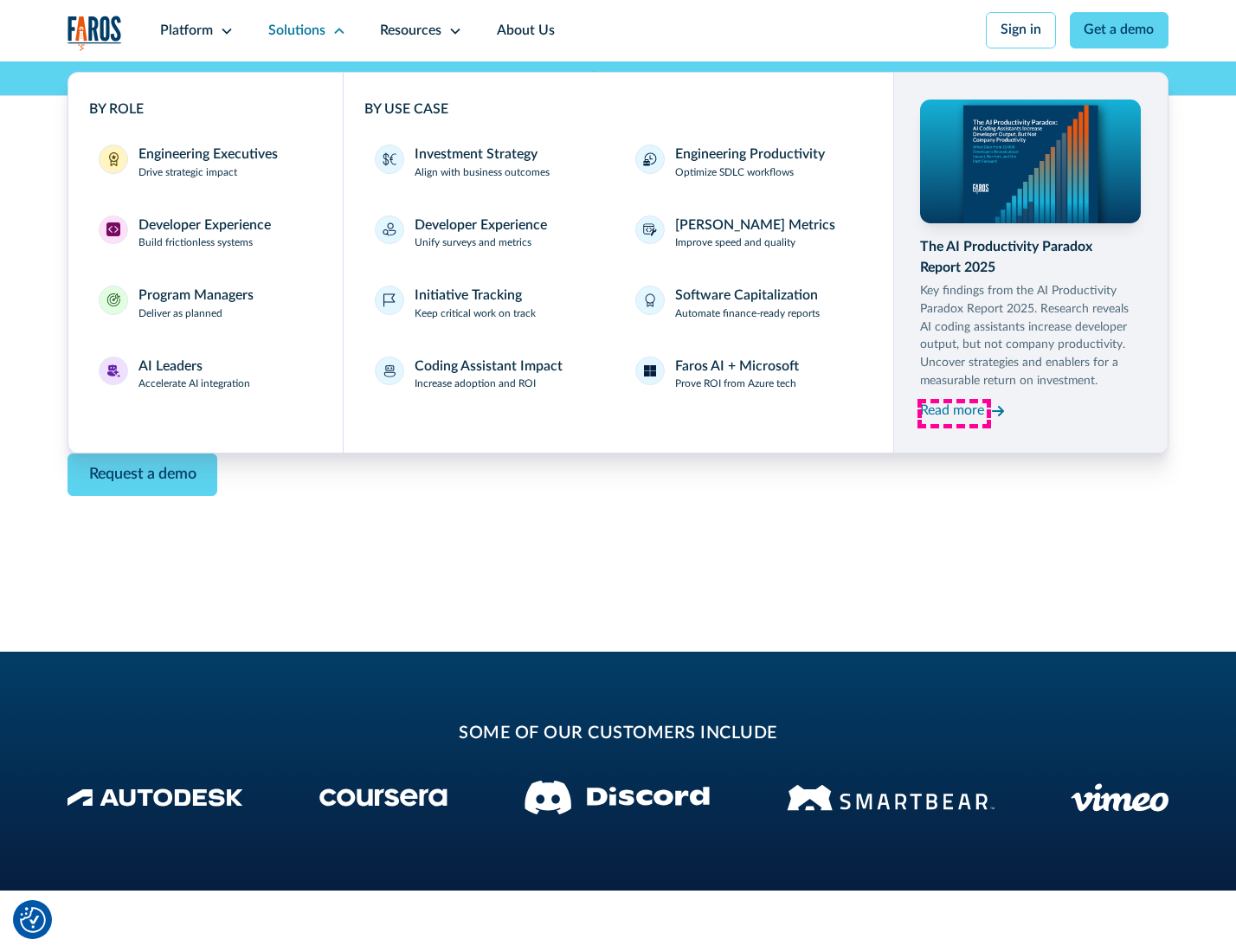
click at [954, 414] on div "Read more" at bounding box center [952, 411] width 64 height 21
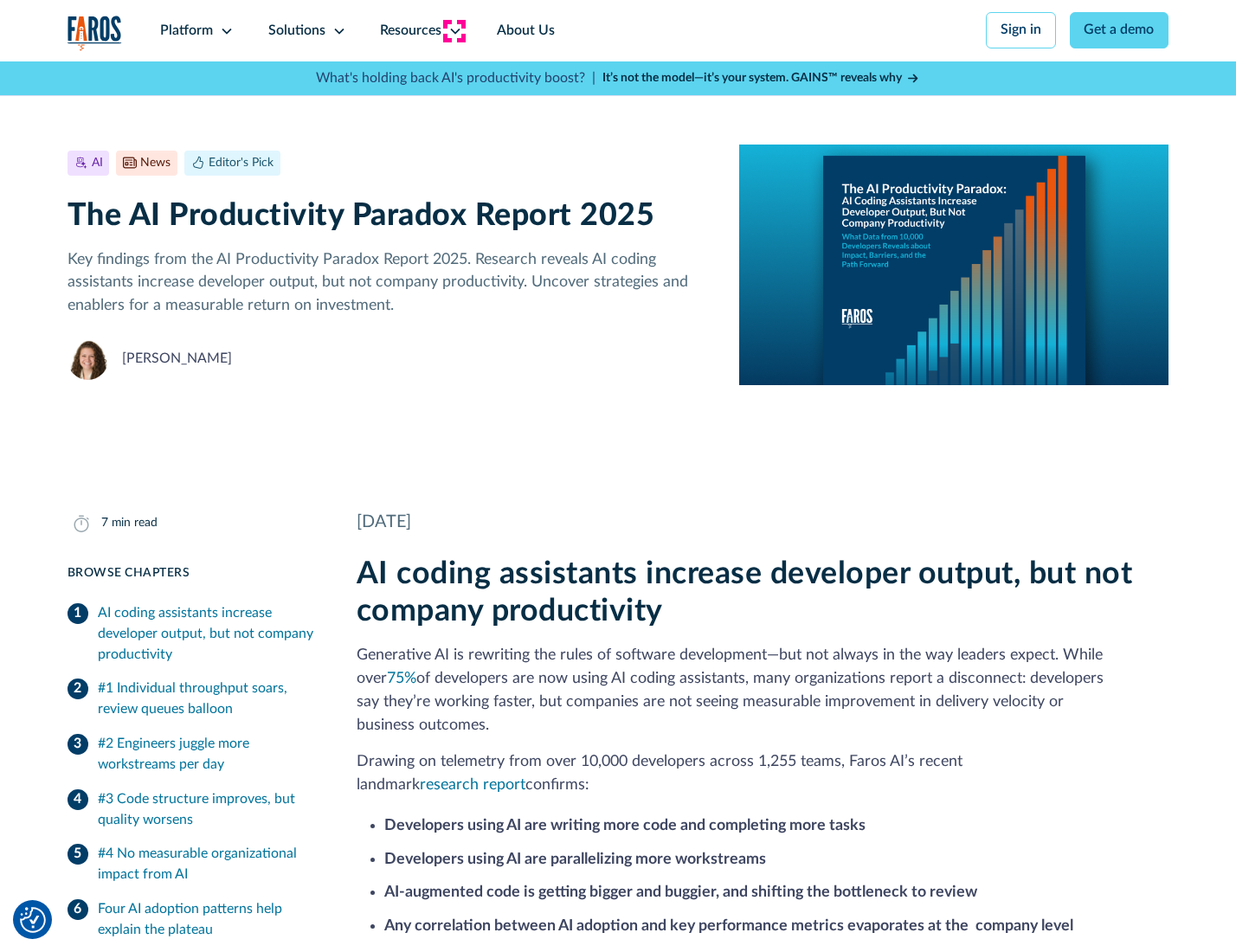
click at [454, 30] on icon at bounding box center [455, 31] width 14 height 14
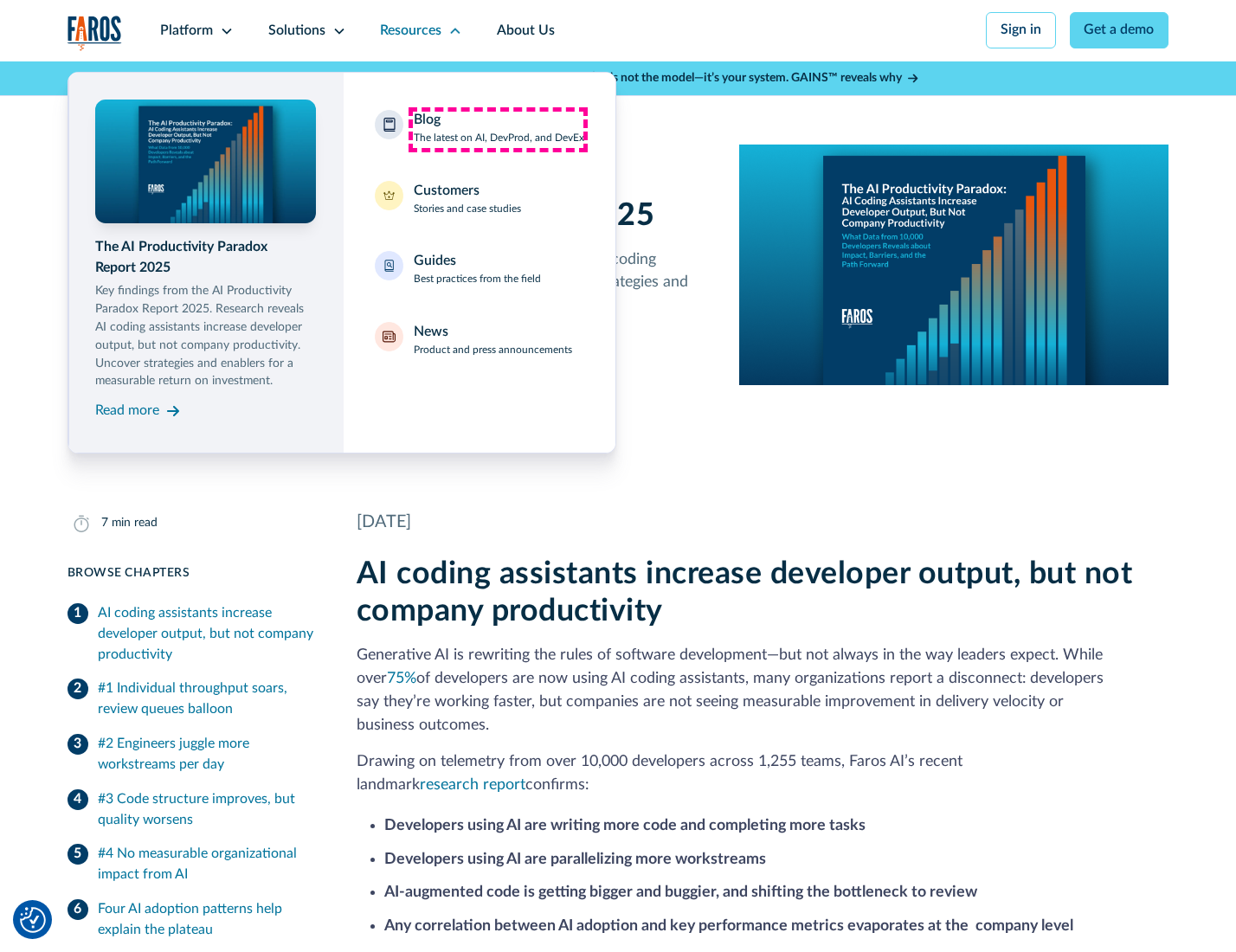
click at [497, 129] on div "Blog The latest on AI, DevProd, and DevEx" at bounding box center [499, 128] width 170 height 36
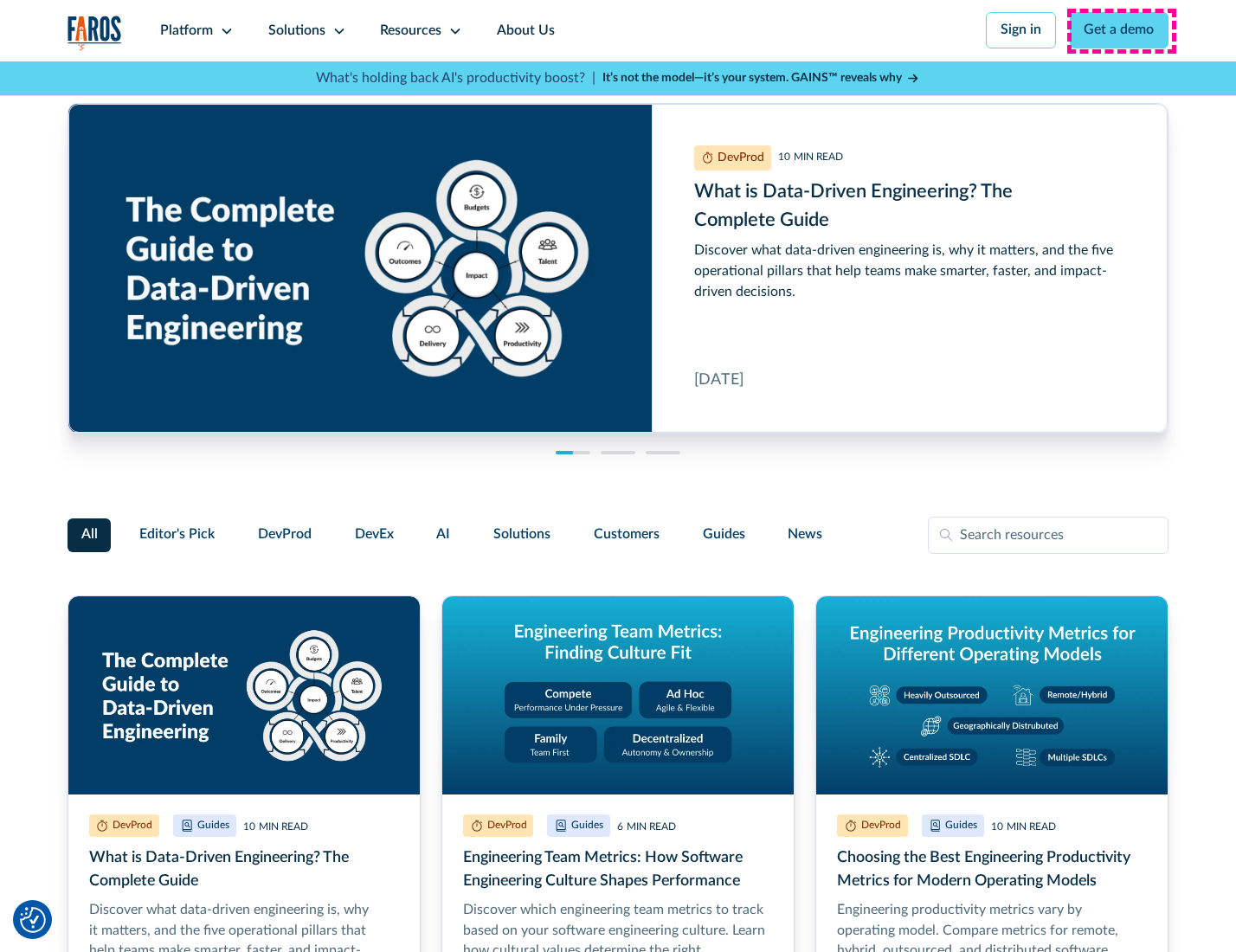
click at [1122, 30] on link "Get a demo" at bounding box center [1120, 30] width 99 height 36
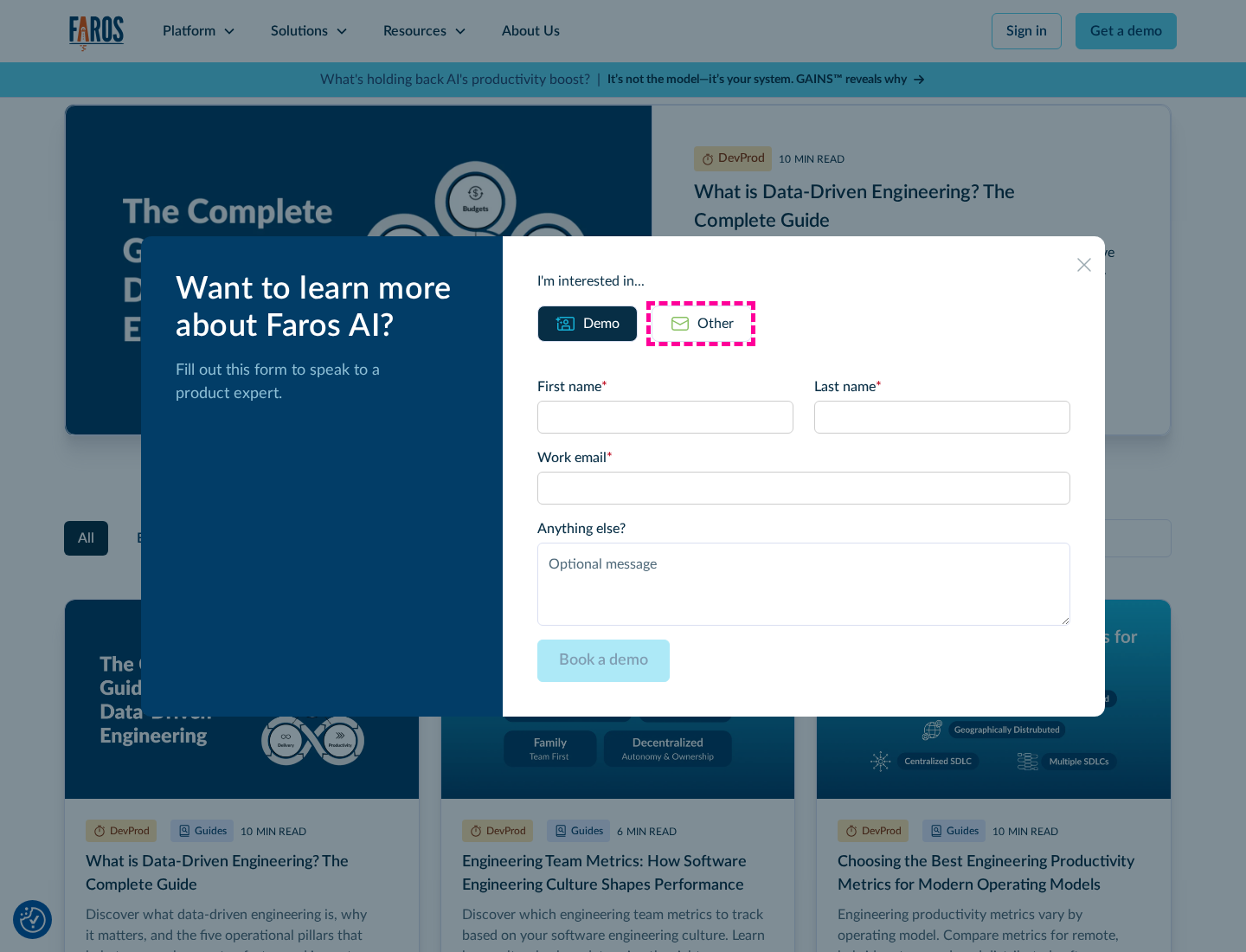
click at [701, 322] on div "Other" at bounding box center [716, 323] width 36 height 21
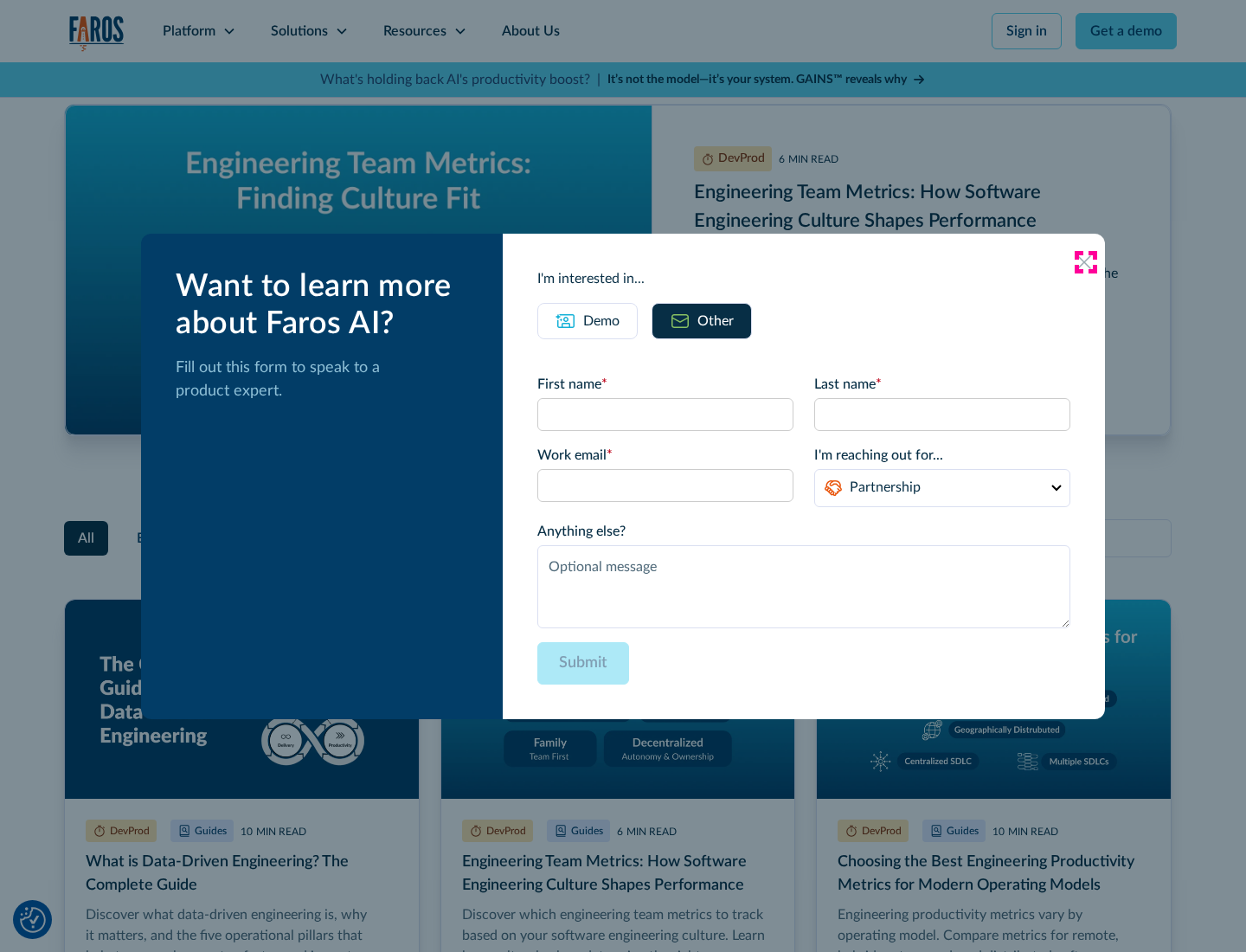
click at [1085, 261] on icon at bounding box center [1084, 262] width 14 height 14
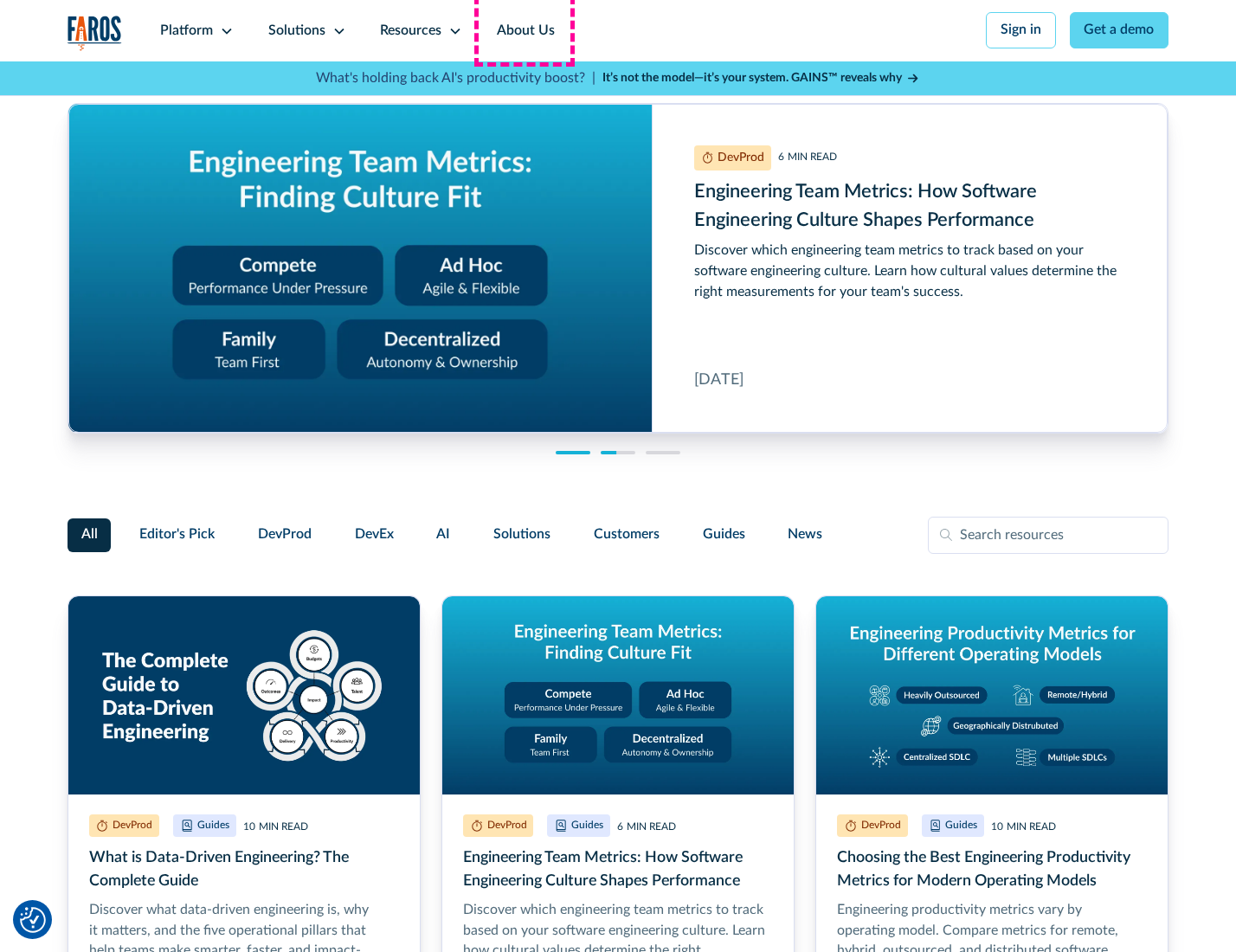
click at [524, 30] on link "About Us" at bounding box center [526, 30] width 93 height 61
